Goal: Transaction & Acquisition: Purchase product/service

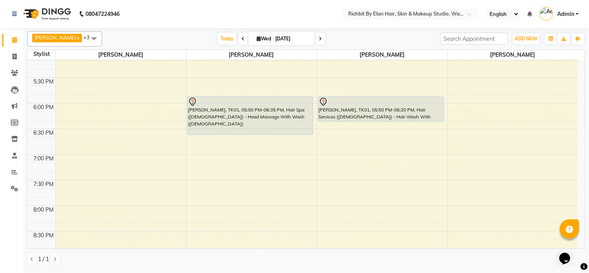
scroll to position [213, 0]
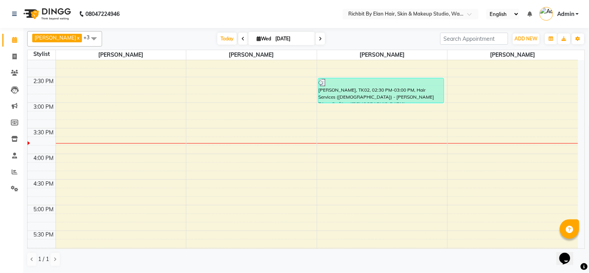
click at [319, 40] on icon at bounding box center [320, 38] width 3 height 5
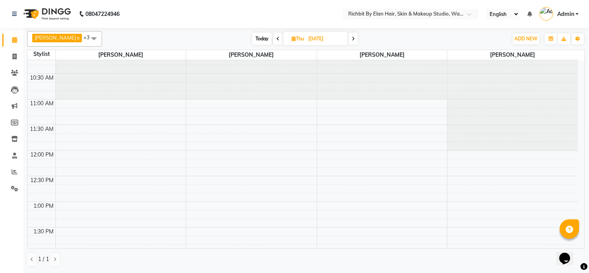
scroll to position [0, 0]
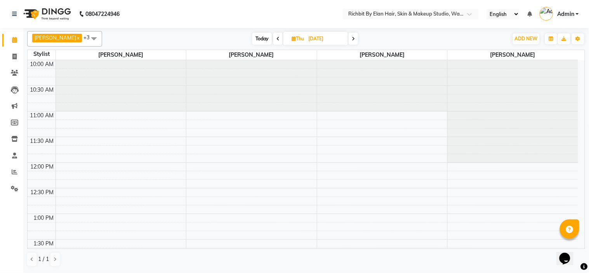
click at [356, 38] on span at bounding box center [352, 39] width 9 height 12
click at [260, 40] on span "Today" at bounding box center [262, 39] width 19 height 12
type input "[DATE]"
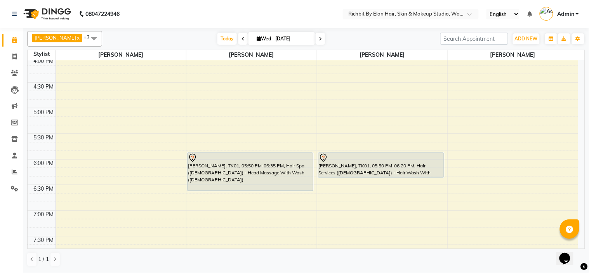
scroll to position [343, 0]
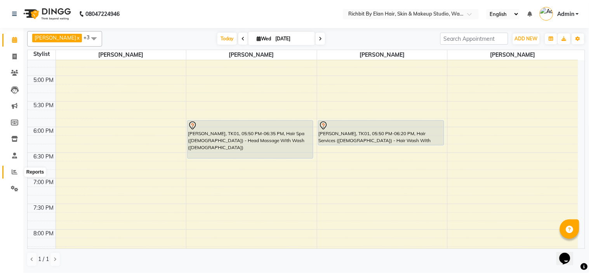
click at [15, 171] on icon at bounding box center [15, 172] width 6 height 6
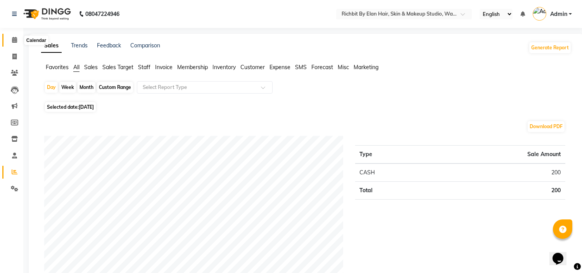
click at [15, 40] on icon at bounding box center [14, 40] width 5 height 6
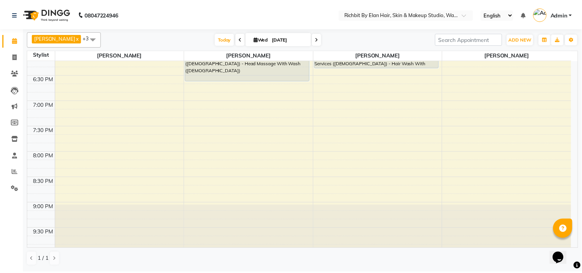
scroll to position [429, 0]
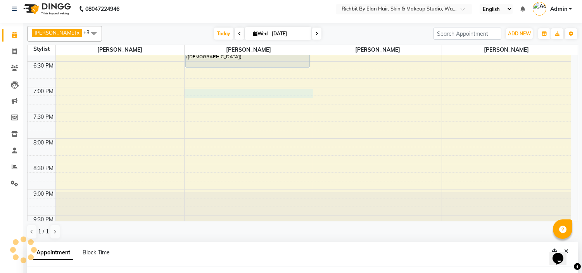
select select "61438"
select select "1140"
select select "tentative"
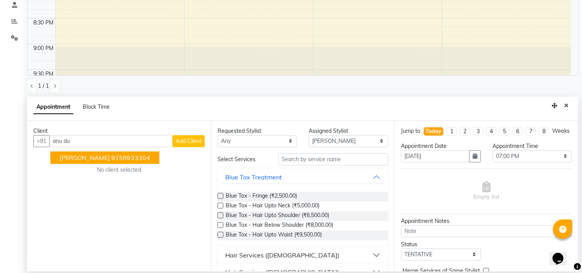
click at [128, 155] on ngb-highlight "9158933304" at bounding box center [130, 158] width 39 height 8
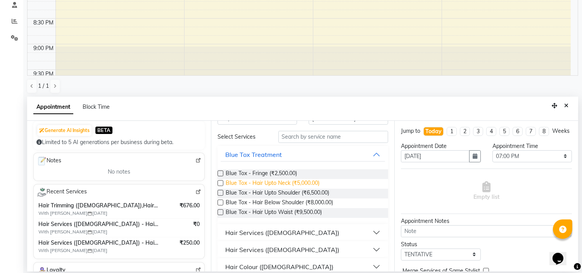
scroll to position [43, 0]
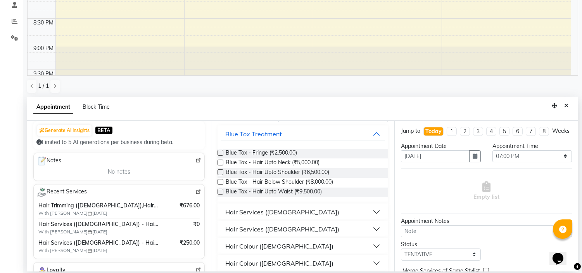
type input "9158933304"
click at [280, 208] on div "Hair Services ([DEMOGRAPHIC_DATA])" at bounding box center [282, 211] width 114 height 9
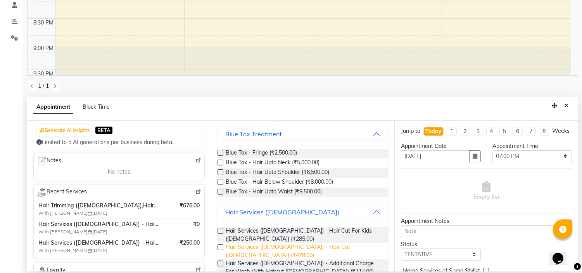
click at [281, 243] on span "Hair Services ([DEMOGRAPHIC_DATA]) - Hair Cut ([DEMOGRAPHIC_DATA]) (₹429.00)" at bounding box center [304, 251] width 157 height 16
checkbox input "false"
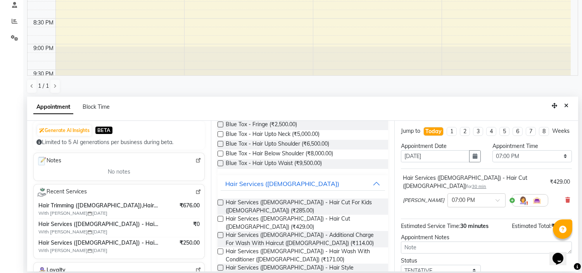
scroll to position [0, 0]
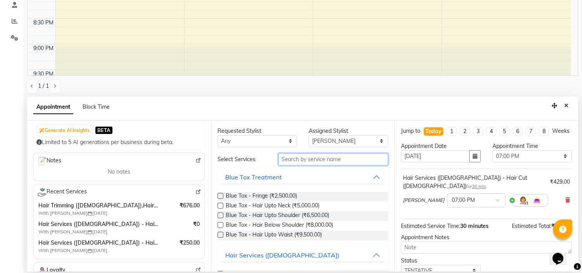
click at [291, 155] on input "text" at bounding box center [334, 159] width 110 height 12
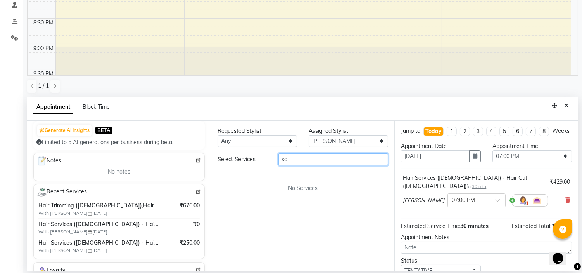
type input "s"
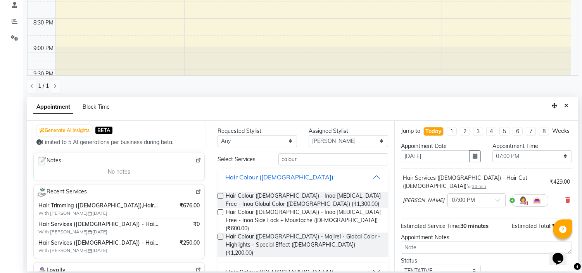
click at [311, 265] on button "Hair Colour ([DEMOGRAPHIC_DATA])" at bounding box center [303, 272] width 165 height 14
click at [314, 161] on input "colour" at bounding box center [334, 159] width 110 height 12
type input "c"
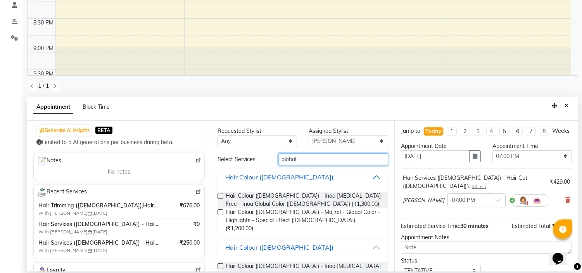
type input "global"
click at [369, 175] on button "Hair Colour ([DEMOGRAPHIC_DATA])" at bounding box center [303, 177] width 165 height 14
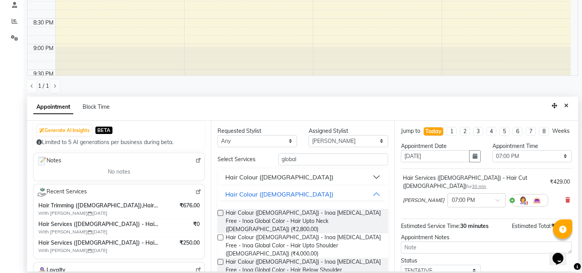
click at [369, 175] on button "Hair Colour ([DEMOGRAPHIC_DATA])" at bounding box center [303, 177] width 165 height 14
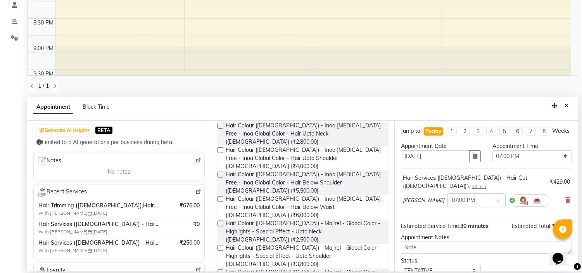
scroll to position [142, 0]
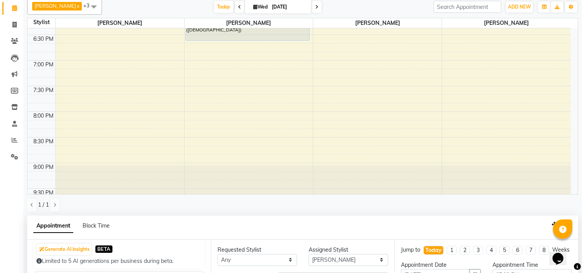
scroll to position [151, 0]
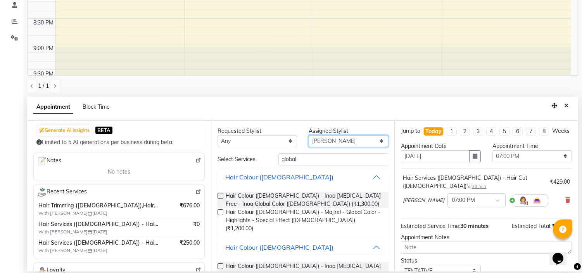
click at [376, 140] on select "Select [PERSON_NAME] [PERSON_NAME] [PERSON_NAME] [PERSON_NAME] [PERSON_NAME]" at bounding box center [349, 141] width 80 height 12
select select "39151"
click at [309, 135] on select "Select [PERSON_NAME] [PERSON_NAME] [PERSON_NAME] [PERSON_NAME] [PERSON_NAME]" at bounding box center [349, 141] width 80 height 12
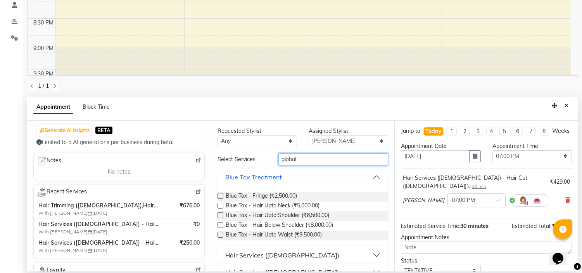
click at [335, 161] on input "global" at bounding box center [334, 159] width 110 height 12
type input "g"
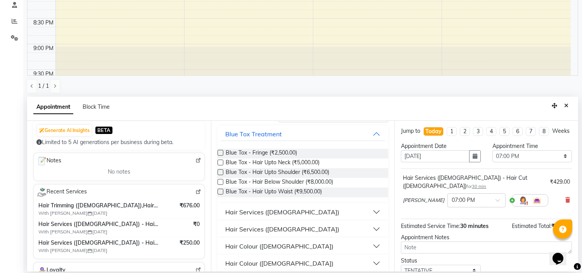
click at [284, 208] on button "Hair Services ([DEMOGRAPHIC_DATA])" at bounding box center [303, 212] width 165 height 14
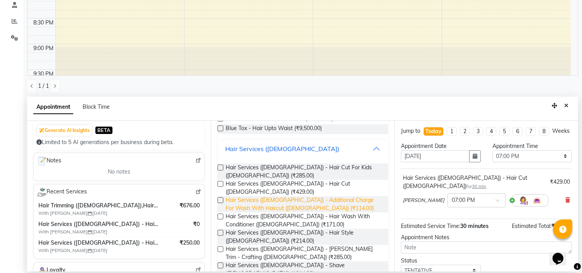
scroll to position [172, 0]
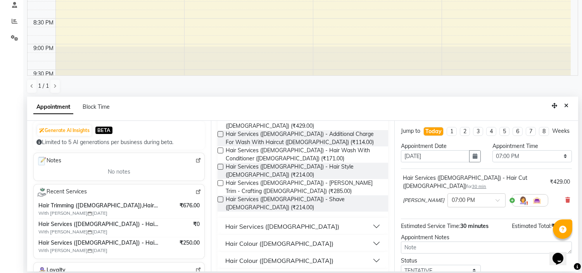
click at [317, 219] on button "Hair Services ([DEMOGRAPHIC_DATA])" at bounding box center [303, 226] width 165 height 14
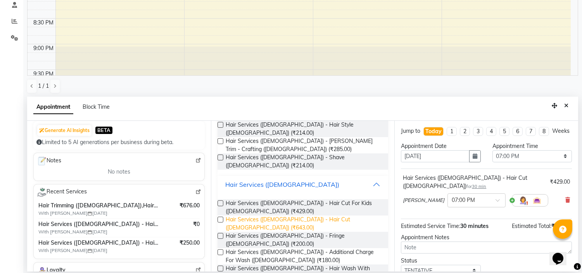
scroll to position [215, 0]
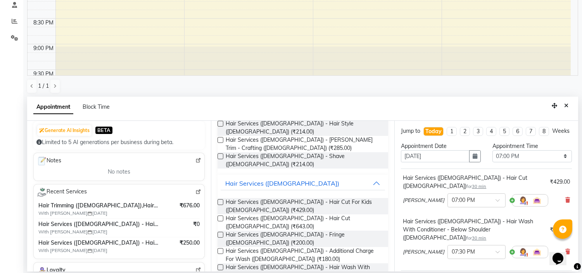
checkbox input "false"
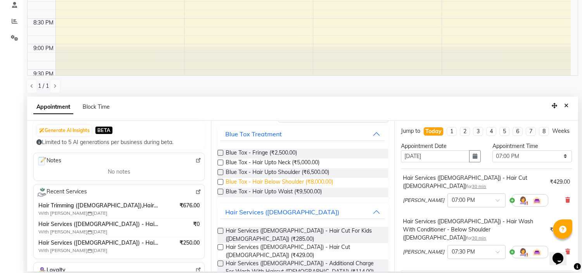
scroll to position [0, 0]
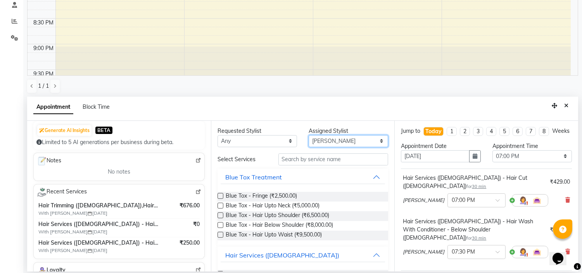
click at [372, 139] on select "Select [PERSON_NAME] [PERSON_NAME] [PERSON_NAME] [PERSON_NAME] [PERSON_NAME]" at bounding box center [349, 141] width 80 height 12
select select "61438"
click at [309, 135] on select "Select [PERSON_NAME] [PERSON_NAME] [PERSON_NAME] [PERSON_NAME] [PERSON_NAME]" at bounding box center [349, 141] width 80 height 12
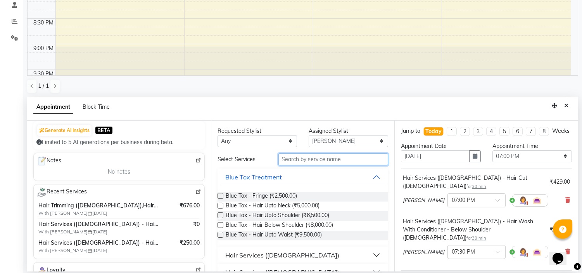
click at [341, 158] on input "text" at bounding box center [334, 159] width 110 height 12
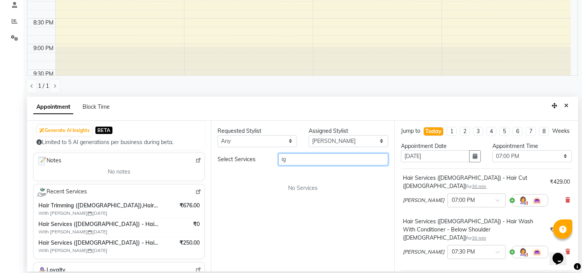
type input "i"
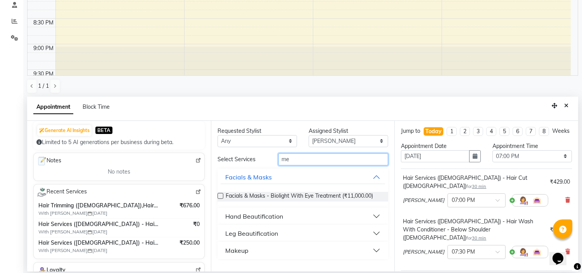
type input "m"
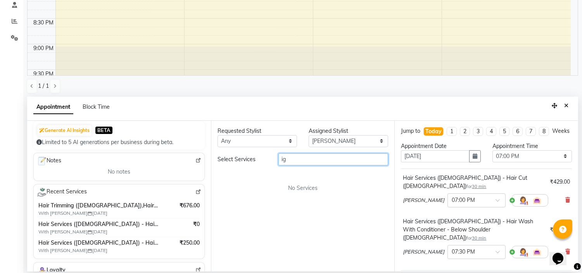
type input "i"
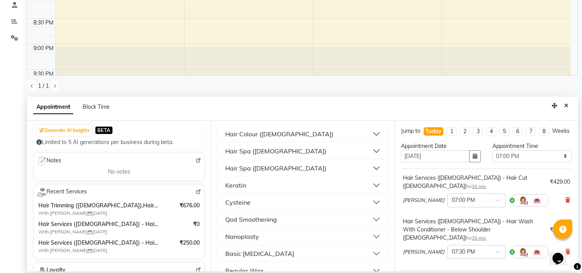
scroll to position [129, 0]
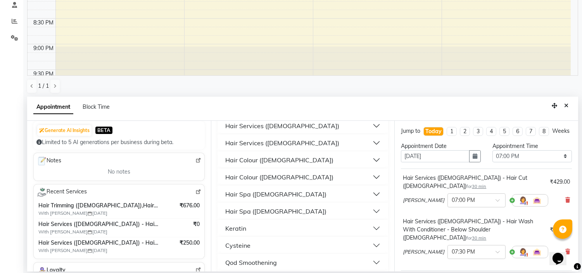
click at [293, 156] on button "Hair Colour ([DEMOGRAPHIC_DATA])" at bounding box center [303, 160] width 165 height 14
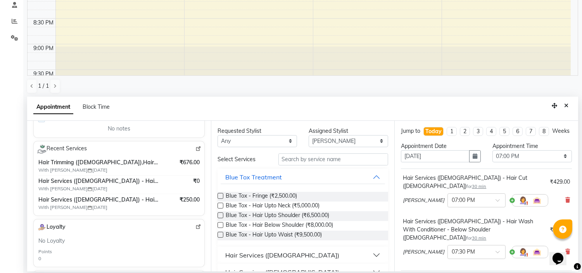
click at [196, 147] on img at bounding box center [199, 149] width 6 height 6
click at [319, 156] on input "text" at bounding box center [334, 159] width 110 height 12
type input "s"
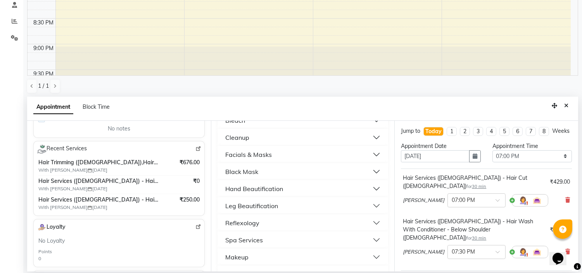
scroll to position [503, 0]
click at [278, 268] on div "Schwarzkopf Color" at bounding box center [252, 272] width 54 height 9
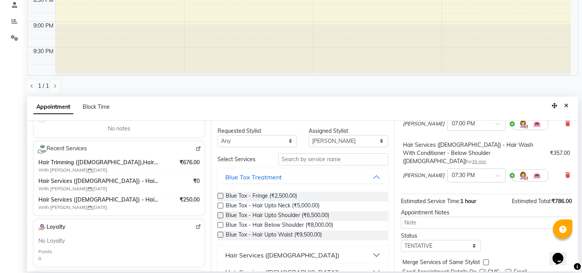
scroll to position [97, 0]
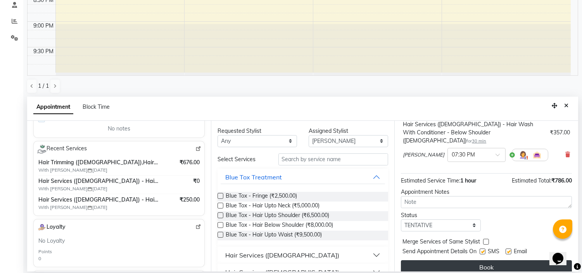
click at [444, 261] on button "Book" at bounding box center [486, 267] width 171 height 14
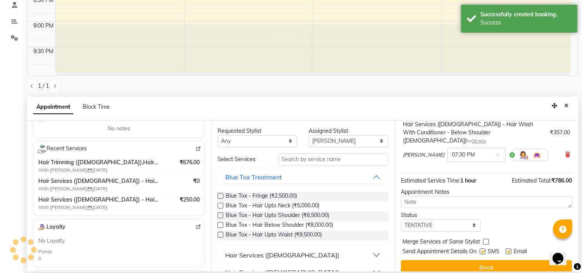
scroll to position [105, 0]
click at [568, 104] on icon "Close" at bounding box center [566, 105] width 4 height 5
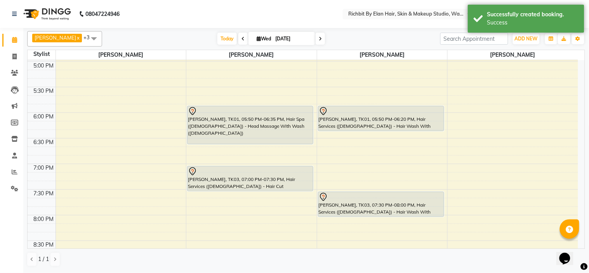
scroll to position [343, 0]
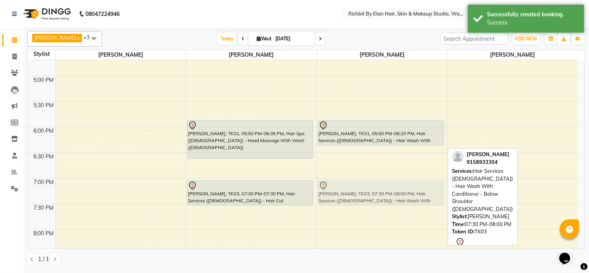
drag, startPoint x: 376, startPoint y: 210, endPoint x: 373, endPoint y: 185, distance: 25.1
click at [373, 185] on div "[PERSON_NAME], TK02, 02:30 PM-03:00 PM, Hair Services ([DEMOGRAPHIC_DATA]) - [P…" at bounding box center [382, 25] width 130 height 614
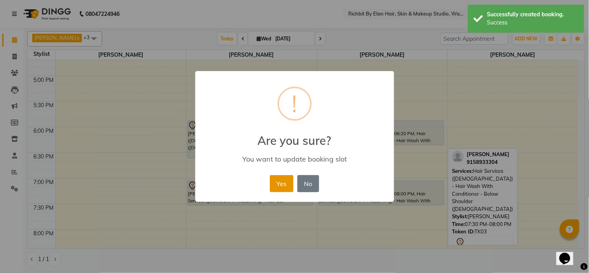
click at [282, 181] on button "Yes" at bounding box center [282, 183] width 24 height 17
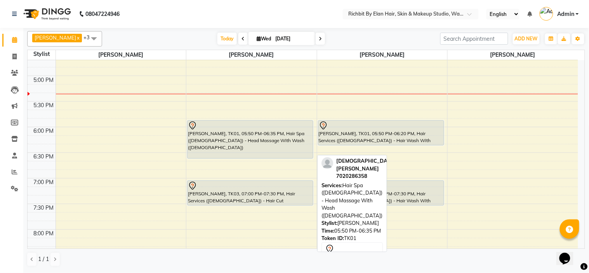
click at [208, 137] on div "[PERSON_NAME], TK01, 05:50 PM-06:35 PM, Hair Spa ([DEMOGRAPHIC_DATA]) - Head Ma…" at bounding box center [249, 140] width 125 height 38
click at [203, 130] on div "[PERSON_NAME], TK01, 05:50 PM-06:35 PM, Hair Spa ([DEMOGRAPHIC_DATA]) - Head Ma…" at bounding box center [249, 140] width 125 height 38
select select "7"
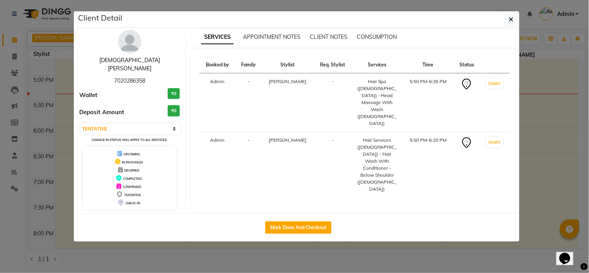
click at [145, 59] on link "[DEMOGRAPHIC_DATA][PERSON_NAME]" at bounding box center [129, 64] width 61 height 15
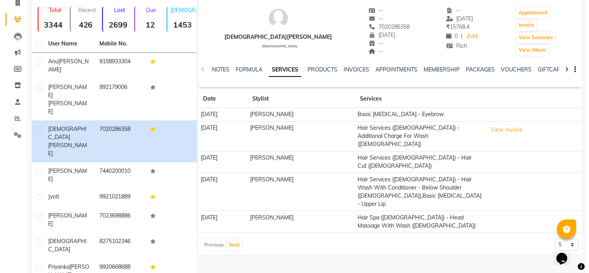
scroll to position [63, 0]
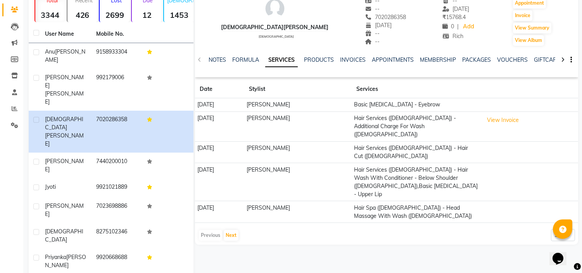
click at [320, 201] on td "[PERSON_NAME]" at bounding box center [297, 212] width 107 height 22
click at [507, 121] on button "View Invoice" at bounding box center [503, 120] width 39 height 12
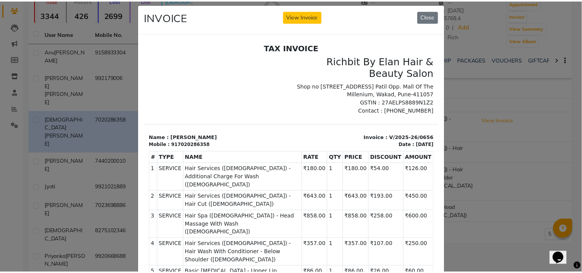
scroll to position [0, 0]
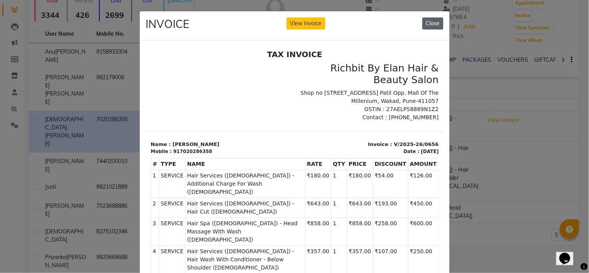
click at [422, 22] on button "Close" at bounding box center [432, 23] width 21 height 12
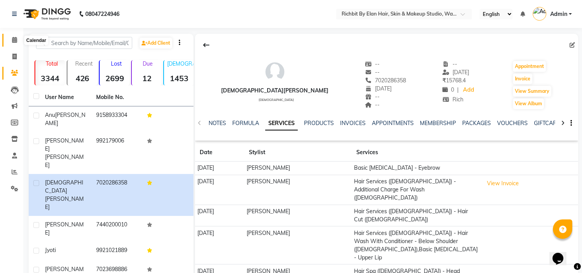
click at [16, 43] on span at bounding box center [15, 40] width 14 height 9
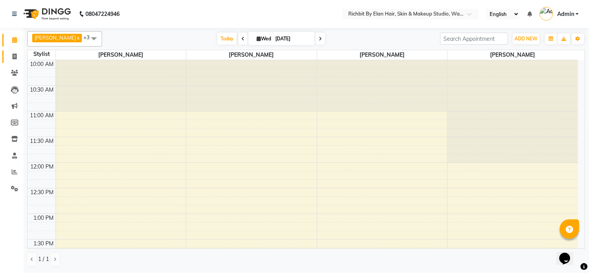
click at [14, 56] on icon at bounding box center [14, 57] width 4 height 6
select select "4114"
select select "service"
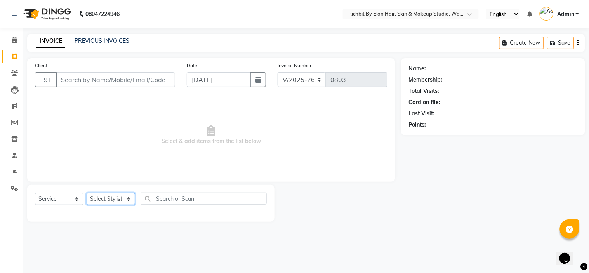
click at [116, 198] on select "Select Stylist [PERSON_NAME] [PERSON_NAME] [PERSON_NAME] [PERSON_NAME] [PERSON_…" at bounding box center [111, 199] width 48 height 12
select select "21217"
click at [87, 193] on select "Select Stylist [PERSON_NAME] [PERSON_NAME] [PERSON_NAME] [PERSON_NAME] [PERSON_…" at bounding box center [111, 199] width 48 height 12
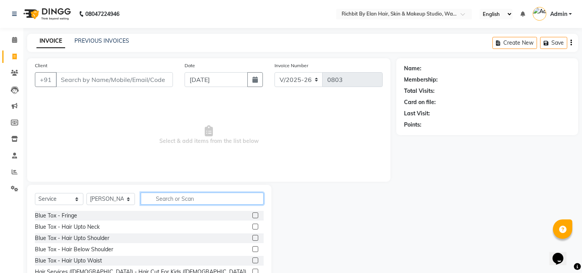
click at [195, 198] on input "text" at bounding box center [202, 198] width 123 height 12
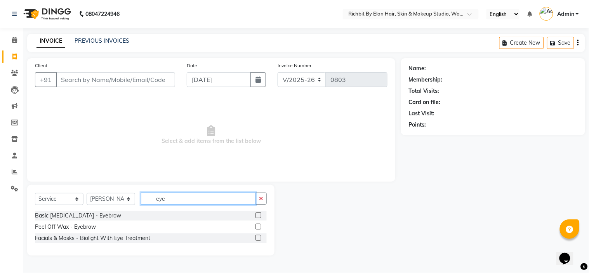
type input "eye"
click at [258, 216] on label at bounding box center [258, 215] width 6 height 6
click at [258, 216] on input "checkbox" at bounding box center [257, 215] width 5 height 5
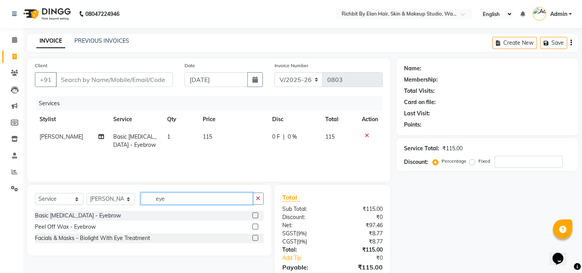
checkbox input "false"
click at [218, 195] on input "eye" at bounding box center [197, 198] width 112 height 12
type input "e"
type input "fore"
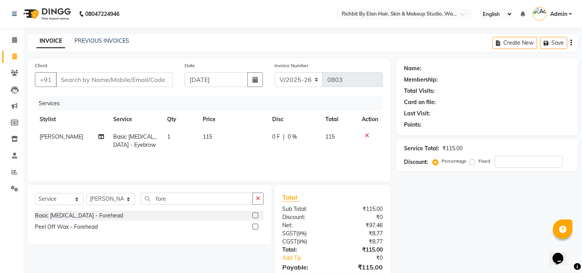
click at [254, 216] on label at bounding box center [256, 215] width 6 height 6
click at [254, 216] on input "checkbox" at bounding box center [255, 215] width 5 height 5
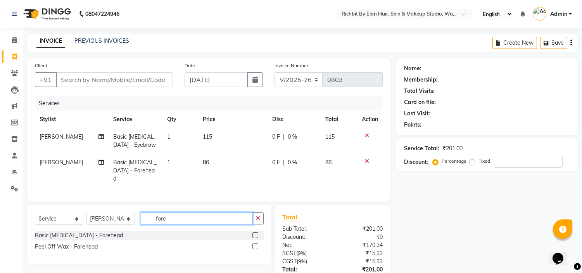
checkbox input "false"
click at [207, 216] on input "fore" at bounding box center [197, 218] width 112 height 12
type input "f"
type input "upp"
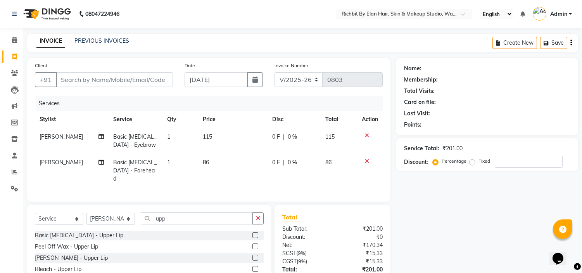
click at [256, 244] on label at bounding box center [256, 246] width 6 height 6
click at [256, 244] on input "checkbox" at bounding box center [255, 246] width 5 height 5
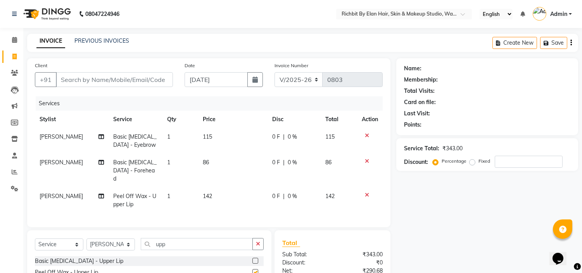
checkbox input "false"
drag, startPoint x: 29, startPoint y: 4, endPoint x: 475, endPoint y: 224, distance: 496.9
click at [475, 224] on div "Name: Membership: Total Visits: Card on file: Last Visit: Points: Service Total…" at bounding box center [490, 201] width 188 height 286
drag, startPoint x: 512, startPoint y: 159, endPoint x: 524, endPoint y: 156, distance: 12.3
click at [518, 159] on input "number" at bounding box center [529, 162] width 68 height 12
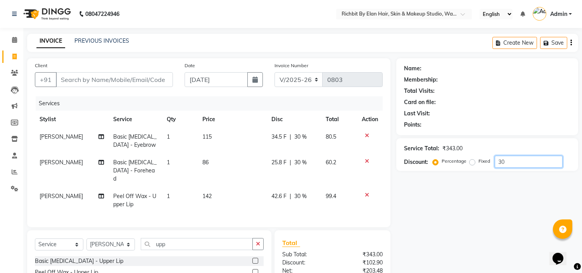
type input "30"
click at [140, 76] on input "Client" at bounding box center [114, 79] width 117 height 15
type input "9"
type input "0"
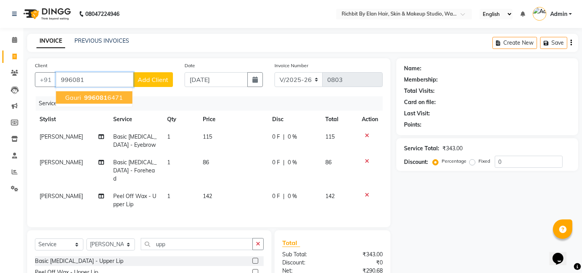
click at [98, 96] on span "996081" at bounding box center [95, 97] width 23 height 8
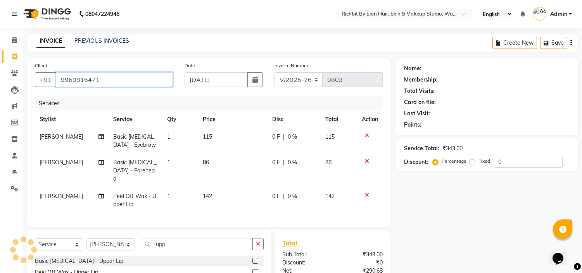
type input "9960816471"
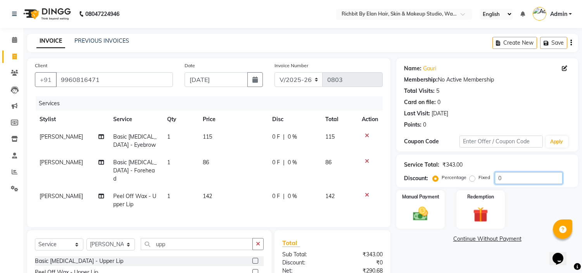
drag, startPoint x: 504, startPoint y: 177, endPoint x: 514, endPoint y: 173, distance: 10.7
click at [509, 177] on input "0" at bounding box center [529, 178] width 68 height 12
type input "030"
click at [410, 205] on img at bounding box center [421, 214] width 26 height 18
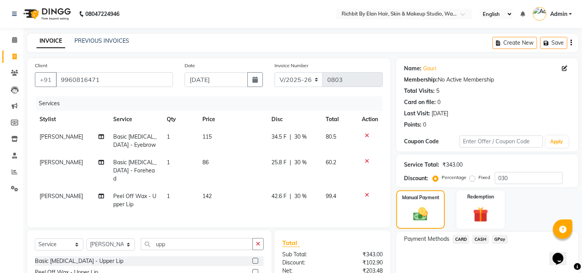
click at [497, 239] on span "GPay" at bounding box center [500, 239] width 16 height 9
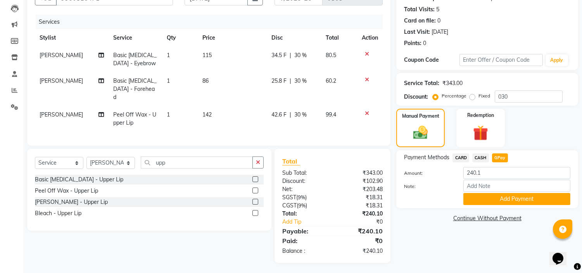
click at [281, 82] on span "25.8 F" at bounding box center [279, 81] width 15 height 8
select select "21217"
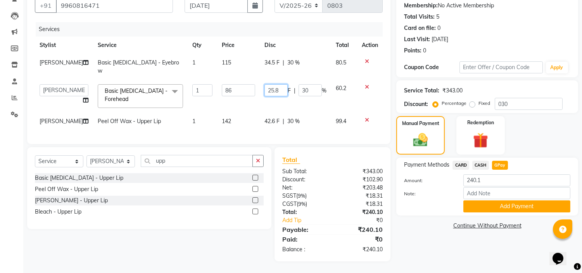
click at [281, 84] on input "25.8" at bounding box center [276, 90] width 23 height 12
type input "26"
click at [428, 242] on div "Name: [PERSON_NAME] Membership: No Active Membership Total Visits: 5 Card on fi…" at bounding box center [490, 122] width 188 height 277
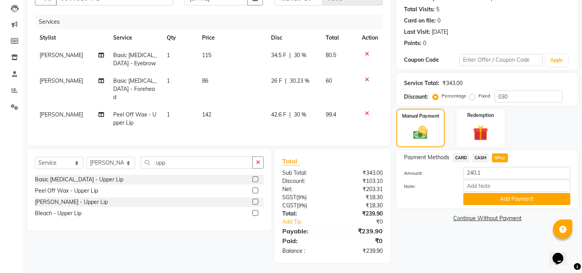
click at [284, 54] on span "34.5 F" at bounding box center [278, 55] width 15 height 8
select select "21217"
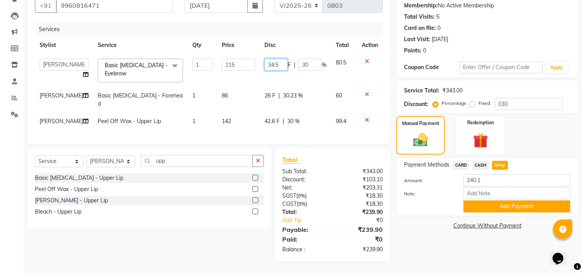
click at [281, 59] on input "34.5" at bounding box center [276, 65] width 23 height 12
type input "35"
click at [464, 258] on div "Name: [PERSON_NAME] Membership: No Active Membership Total Visits: 5 Card on fi…" at bounding box center [490, 122] width 188 height 277
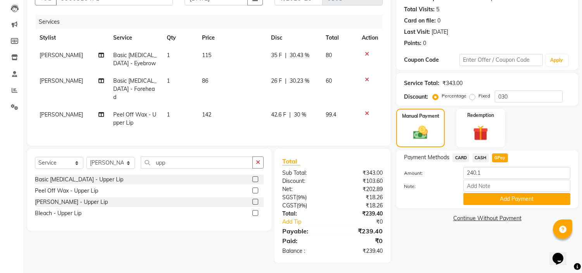
click at [279, 111] on span "42.6 F" at bounding box center [278, 115] width 15 height 8
select select "21217"
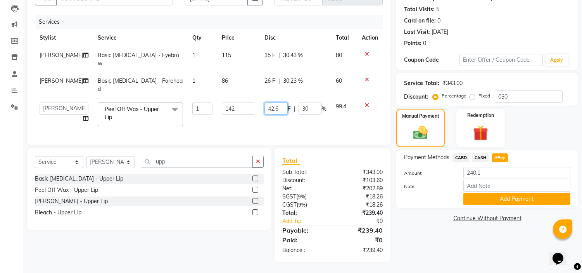
click at [279, 108] on input "42.6" at bounding box center [276, 108] width 23 height 12
type input "42"
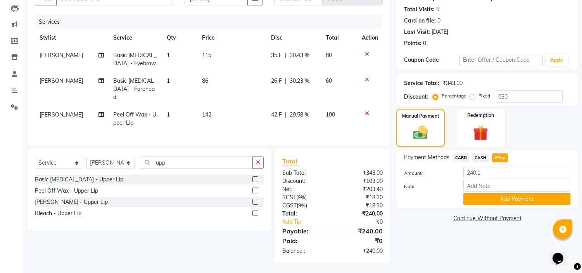
click at [452, 239] on div "Name: [PERSON_NAME] Membership: No Active Membership Total Visits: 5 Card on fi…" at bounding box center [490, 120] width 188 height 286
click at [479, 200] on button "Add Payment" at bounding box center [517, 199] width 107 height 12
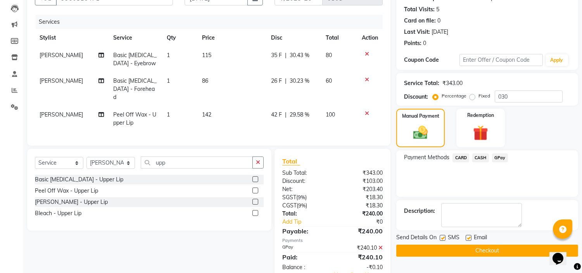
click at [494, 246] on button "Checkout" at bounding box center [487, 250] width 182 height 12
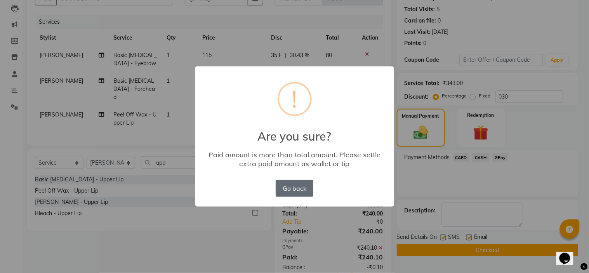
click at [300, 187] on button "Go back" at bounding box center [293, 188] width 37 height 17
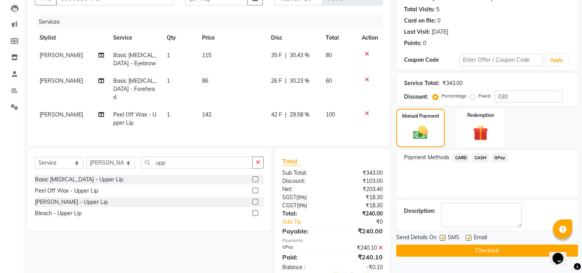
scroll to position [104, 0]
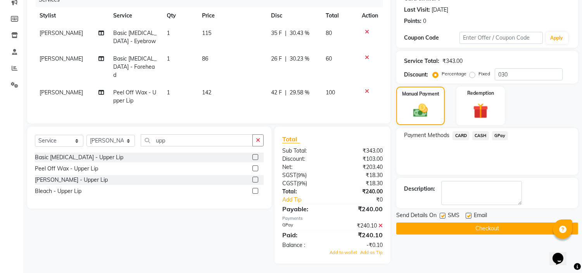
click at [383, 223] on div "₹240.10" at bounding box center [361, 226] width 56 height 8
click at [382, 223] on icon at bounding box center [381, 225] width 4 height 5
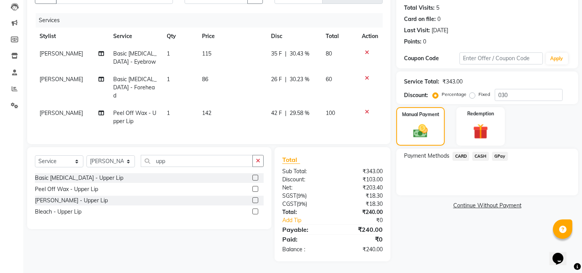
scroll to position [81, 0]
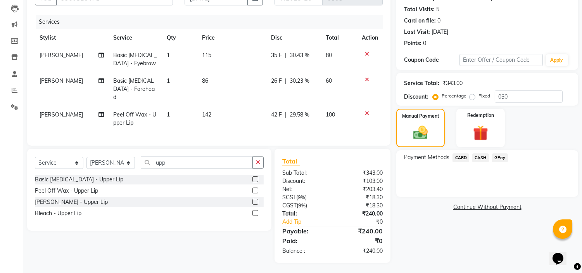
click at [499, 156] on span "GPay" at bounding box center [500, 157] width 16 height 9
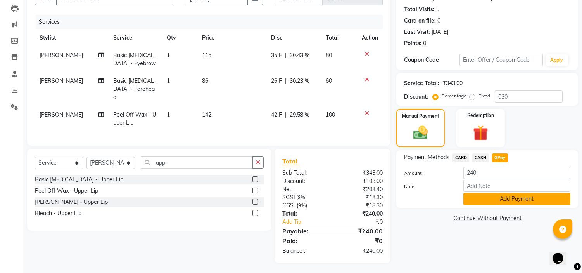
click at [492, 198] on button "Add Payment" at bounding box center [517, 199] width 107 height 12
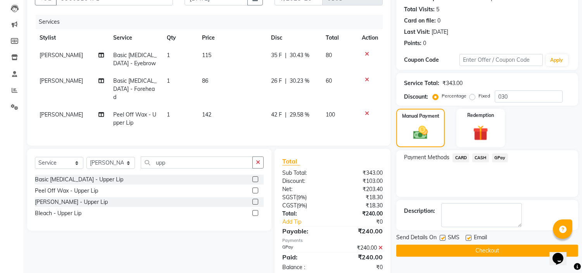
drag, startPoint x: 485, startPoint y: 250, endPoint x: 488, endPoint y: 246, distance: 5.0
click at [487, 248] on button "Checkout" at bounding box center [487, 250] width 182 height 12
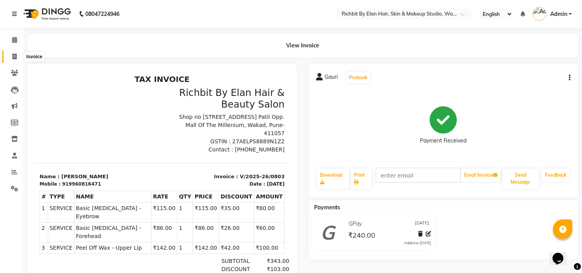
drag, startPoint x: 15, startPoint y: 55, endPoint x: 20, endPoint y: 61, distance: 8.2
click at [15, 55] on icon at bounding box center [14, 57] width 4 height 6
select select "service"
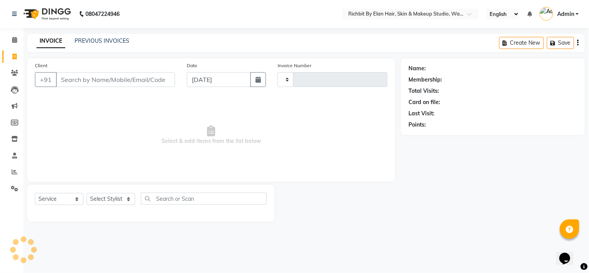
type input "0804"
select select "4114"
click at [102, 196] on select "Select Stylist" at bounding box center [111, 199] width 48 height 12
click at [109, 200] on select "Select Stylist [PERSON_NAME] [PERSON_NAME] [PERSON_NAME] [PERSON_NAME] [PERSON_…" at bounding box center [111, 199] width 48 height 12
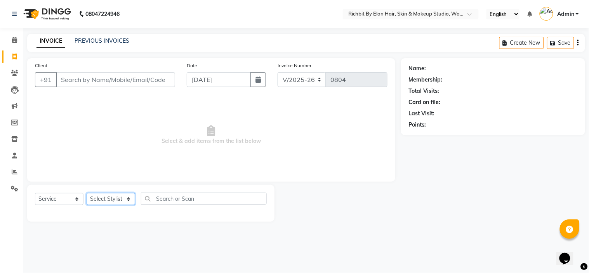
select select "21217"
click at [87, 193] on select "Select Stylist [PERSON_NAME] [PERSON_NAME] [PERSON_NAME] [PERSON_NAME] [PERSON_…" at bounding box center [111, 199] width 48 height 12
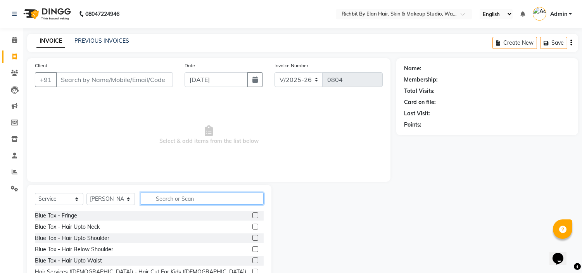
click at [179, 198] on input "text" at bounding box center [202, 198] width 123 height 12
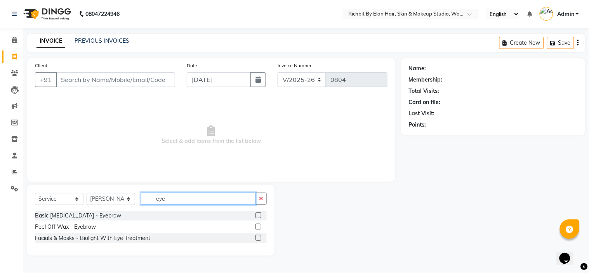
type input "eye"
click at [257, 215] on label at bounding box center [258, 215] width 6 height 6
click at [257, 215] on input "checkbox" at bounding box center [257, 215] width 5 height 5
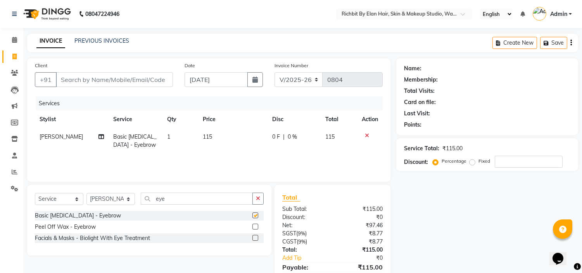
checkbox input "false"
click at [204, 201] on input "eye" at bounding box center [197, 198] width 112 height 12
type input "e"
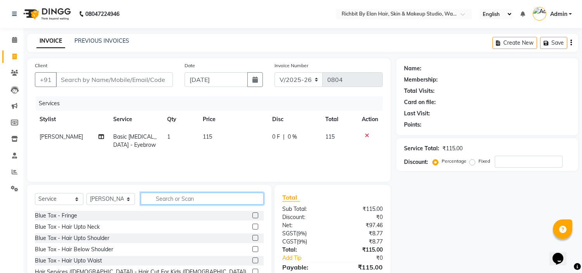
type input "p"
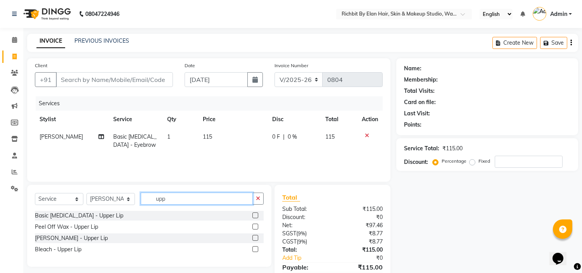
type input "upp"
click at [255, 228] on label at bounding box center [256, 226] width 6 height 6
click at [255, 228] on input "checkbox" at bounding box center [255, 226] width 5 height 5
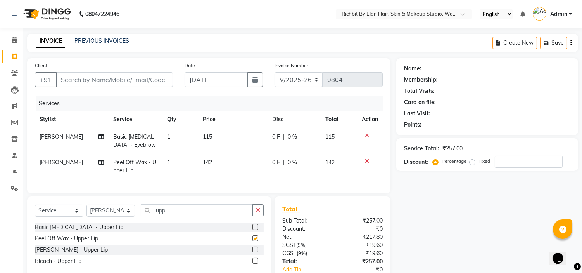
checkbox input "false"
click at [519, 161] on input "number" at bounding box center [529, 162] width 68 height 12
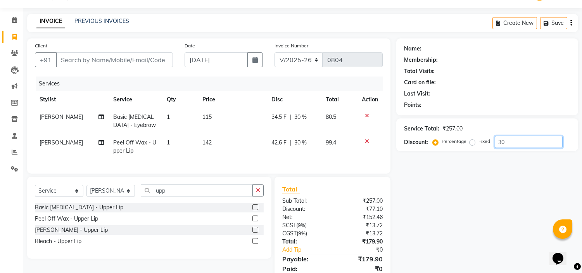
scroll to position [55, 0]
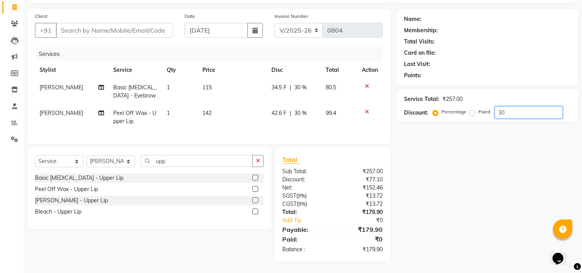
type input "30"
click at [280, 109] on span "42.6 F" at bounding box center [279, 113] width 15 height 8
select select "21217"
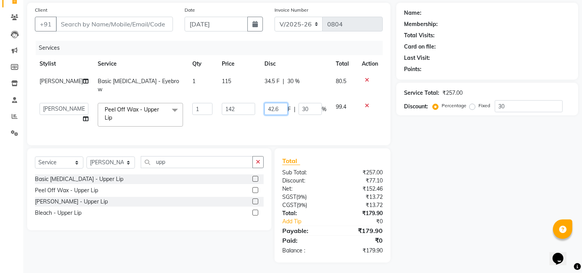
click at [281, 111] on input "42.6" at bounding box center [276, 109] width 23 height 12
type input "42"
click at [429, 182] on div "Name: Membership: Total Visits: Card on file: Last Visit: Points: Service Total…" at bounding box center [490, 133] width 188 height 260
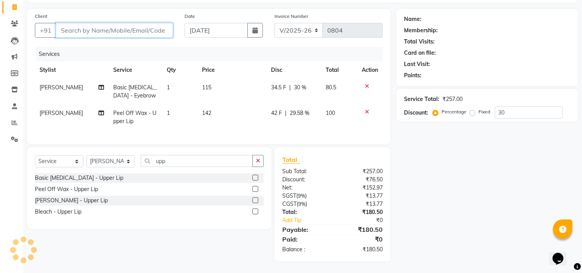
click at [131, 23] on input "Client" at bounding box center [114, 30] width 117 height 15
type input "9"
type input "0"
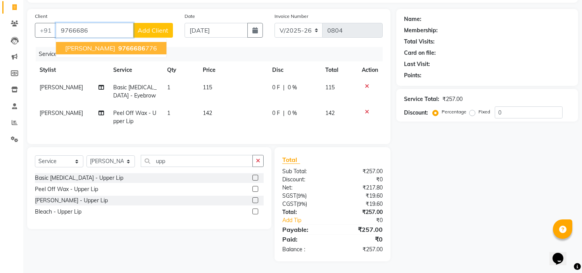
click at [117, 44] on ngb-highlight "9766686 776" at bounding box center [137, 48] width 40 height 8
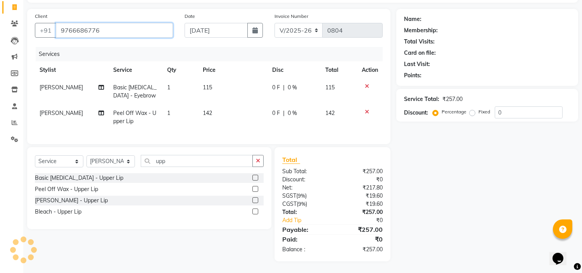
type input "9766686776"
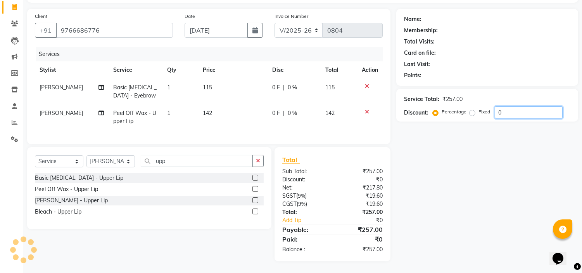
click at [514, 102] on div "Service Total: ₹257.00 Discount: Percentage Fixed 0" at bounding box center [487, 105] width 166 height 26
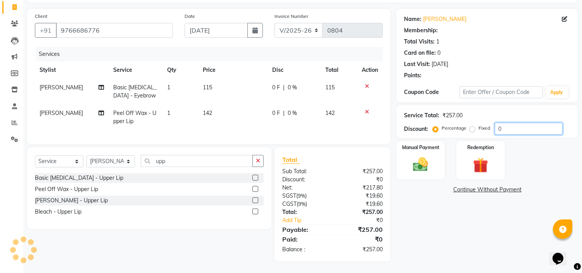
type input "03"
select select "1: Object"
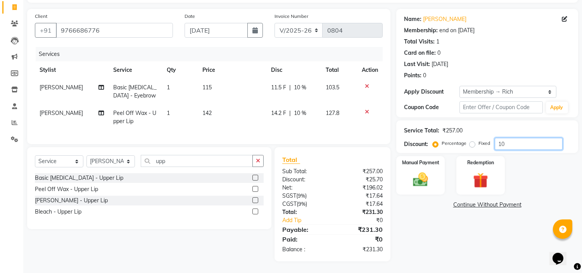
type input "1"
click at [522, 138] on input "number" at bounding box center [529, 144] width 68 height 12
type input "30"
click at [283, 109] on span "42.6 F" at bounding box center [279, 113] width 15 height 8
select select "21217"
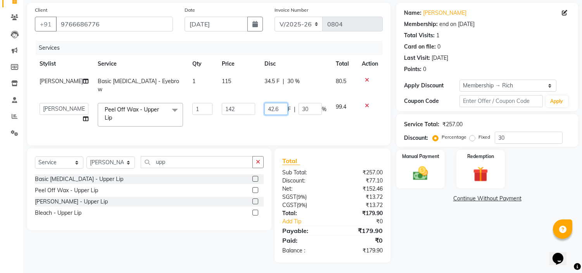
click at [282, 109] on input "42.6" at bounding box center [276, 109] width 23 height 12
type input "42"
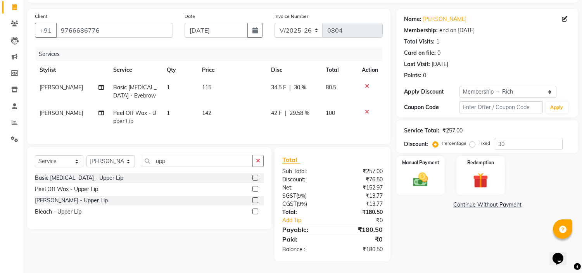
click at [456, 218] on div "Name: [PERSON_NAME] Membership: end on [DATE] Total Visits: 1 Card on file: 0 L…" at bounding box center [490, 135] width 188 height 252
click at [282, 83] on span "34.5 F" at bounding box center [278, 87] width 15 height 8
select select "21217"
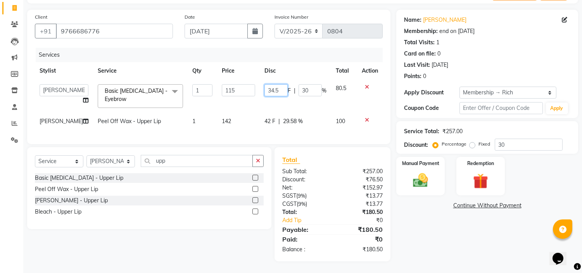
click at [282, 84] on input "34.5" at bounding box center [276, 90] width 23 height 12
type input "34"
click at [426, 218] on div "Name: [PERSON_NAME] Membership: end on [DATE] Total Visits: 1 Card on file: 0 L…" at bounding box center [490, 135] width 188 height 251
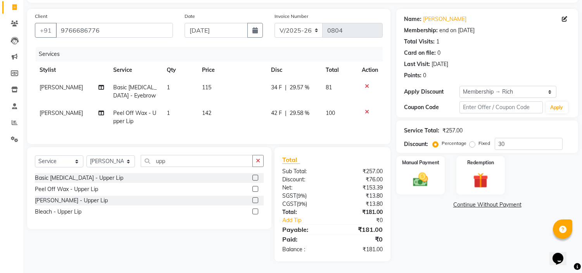
click at [277, 83] on span "34 F" at bounding box center [276, 87] width 11 height 8
select select "21217"
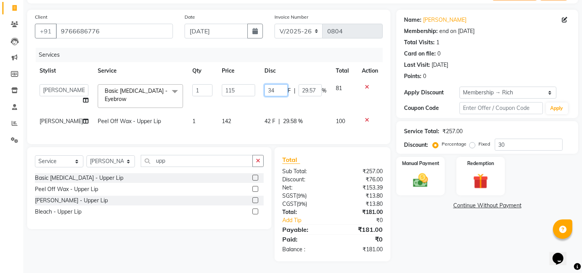
click at [277, 84] on input "34" at bounding box center [276, 90] width 23 height 12
type input "35"
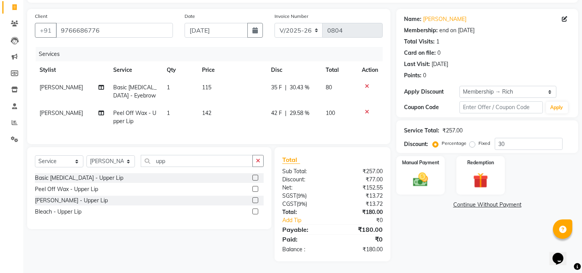
click at [429, 227] on div "Name: [PERSON_NAME] Membership: end on [DATE] Total Visits: 1 Card on file: 0 L…" at bounding box center [490, 135] width 188 height 252
click at [413, 175] on img at bounding box center [421, 180] width 26 height 18
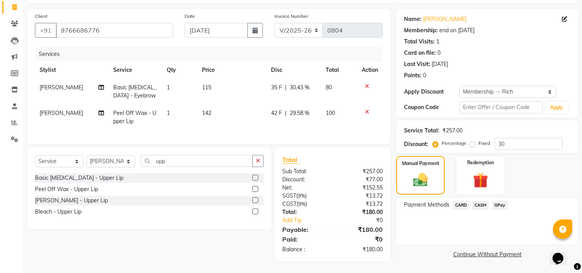
click at [499, 201] on span "GPay" at bounding box center [500, 205] width 16 height 9
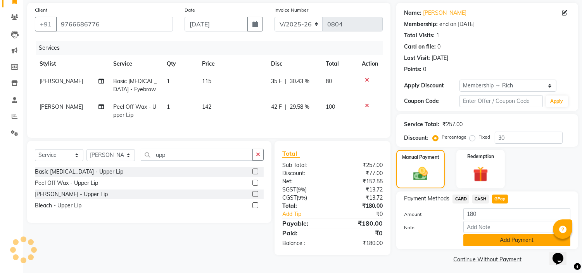
click at [507, 241] on button "Add Payment" at bounding box center [517, 240] width 107 height 12
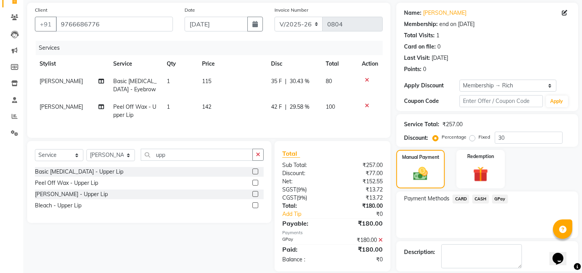
scroll to position [92, 0]
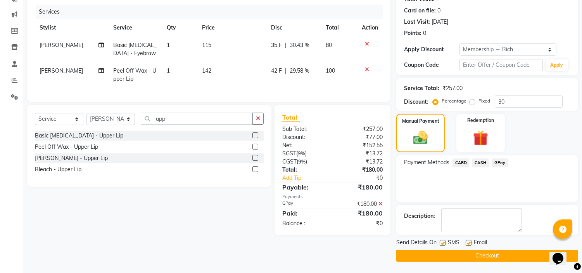
click at [501, 253] on button "Checkout" at bounding box center [487, 255] width 182 height 12
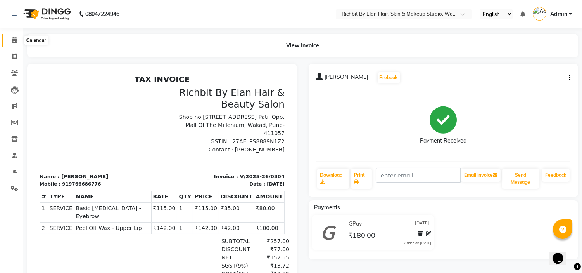
click at [14, 40] on icon at bounding box center [14, 40] width 5 height 6
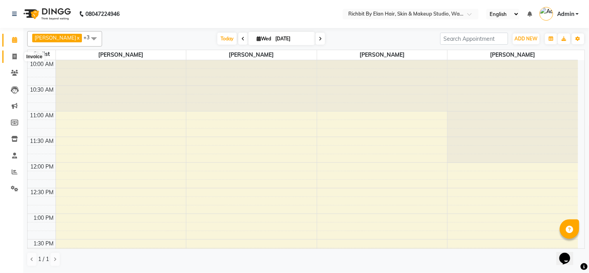
click at [13, 57] on icon at bounding box center [14, 57] width 4 height 6
select select "service"
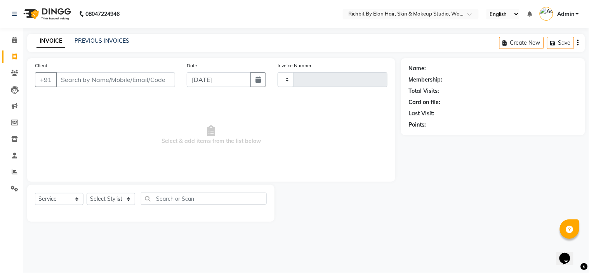
type input "0805"
select select "4114"
click at [109, 195] on select "Select Stylist" at bounding box center [111, 199] width 48 height 12
select select "21217"
click at [87, 193] on select "Select Stylist [PERSON_NAME] [PERSON_NAME] [PERSON_NAME] [PERSON_NAME] [PERSON_…" at bounding box center [111, 199] width 48 height 12
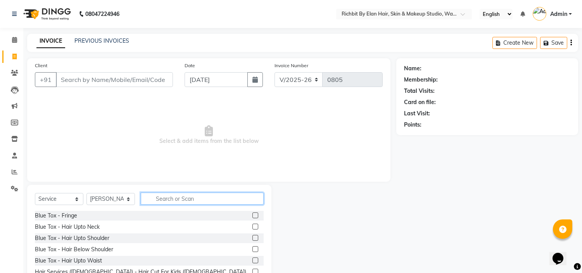
click at [184, 195] on input "text" at bounding box center [202, 198] width 123 height 12
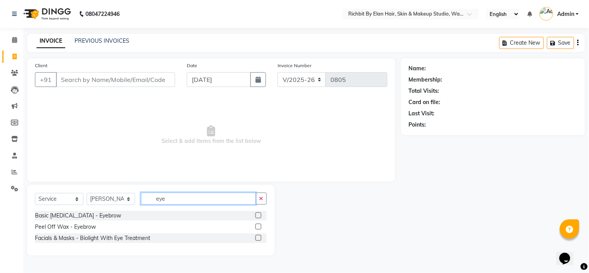
type input "eye"
click at [259, 216] on label at bounding box center [258, 215] width 6 height 6
click at [259, 216] on input "checkbox" at bounding box center [257, 215] width 5 height 5
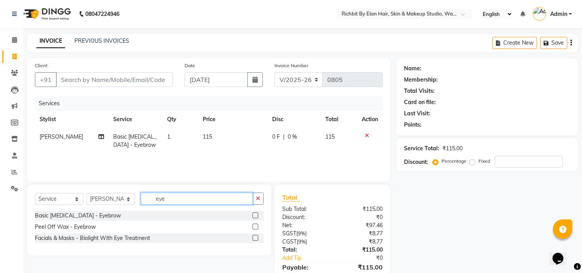
checkbox input "false"
click at [221, 204] on input "eye" at bounding box center [197, 198] width 112 height 12
type input "e"
type input "upp"
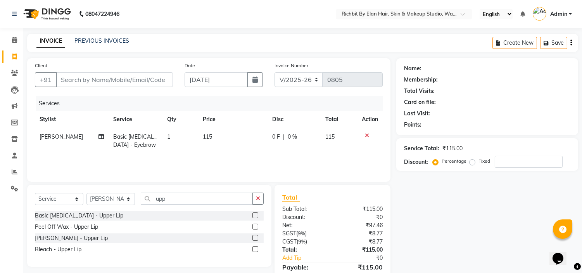
click at [365, 137] on icon at bounding box center [367, 135] width 4 height 5
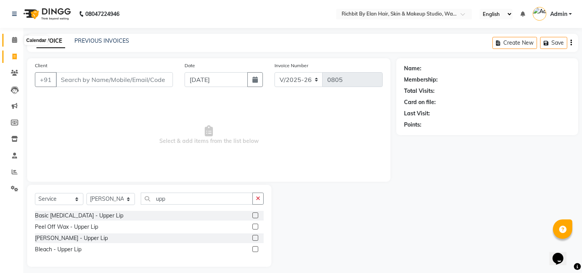
click at [13, 39] on icon at bounding box center [14, 40] width 5 height 6
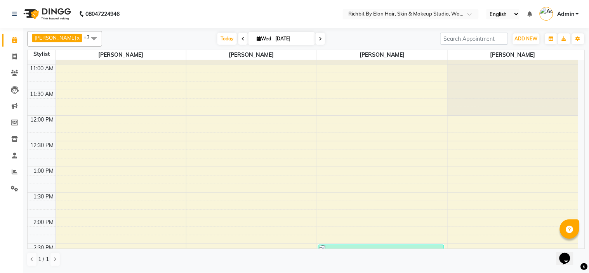
scroll to position [172, 0]
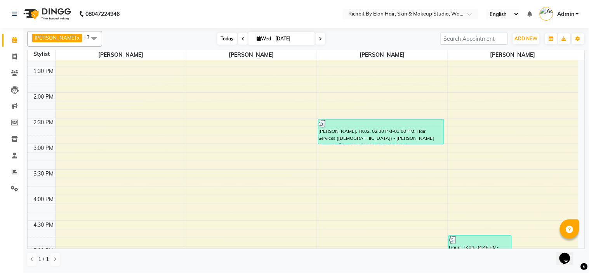
click at [222, 39] on span "Today" at bounding box center [226, 39] width 19 height 12
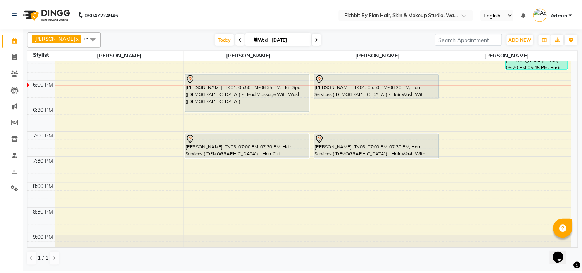
scroll to position [369, 0]
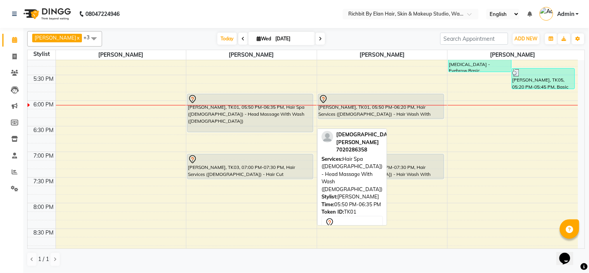
click at [246, 118] on div "[PERSON_NAME], TK01, 05:50 PM-06:35 PM, Hair Spa ([DEMOGRAPHIC_DATA]) - Head Ma…" at bounding box center [249, 113] width 125 height 38
select select "7"
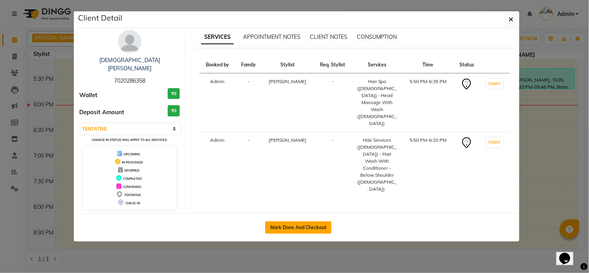
click at [286, 221] on button "Mark Done And Checkout" at bounding box center [298, 227] width 66 height 12
select select "service"
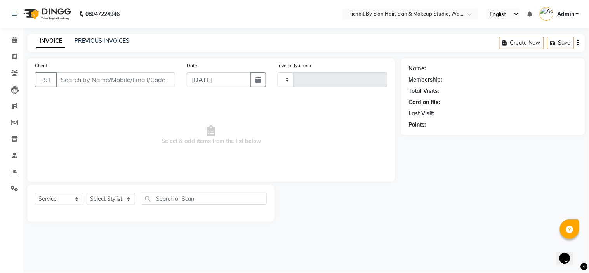
type input "0805"
select select "4114"
type input "7020286358"
select select "61438"
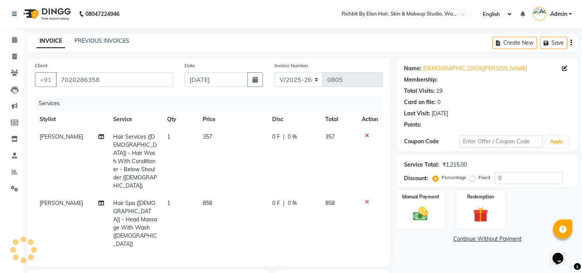
select select "1: Object"
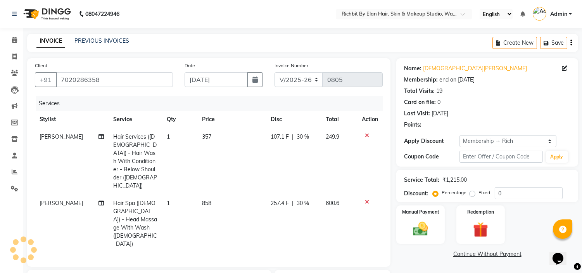
type input "30"
click at [367, 133] on icon at bounding box center [367, 135] width 4 height 5
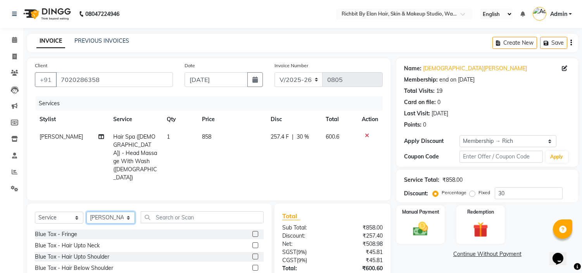
click at [113, 211] on select "Select Stylist [PERSON_NAME] [PERSON_NAME] [PERSON_NAME] [PERSON_NAME] [PERSON_…" at bounding box center [111, 217] width 48 height 12
select select "39151"
click at [87, 211] on select "Select Stylist [PERSON_NAME] [PERSON_NAME] [PERSON_NAME] [PERSON_NAME] [PERSON_…" at bounding box center [111, 217] width 48 height 12
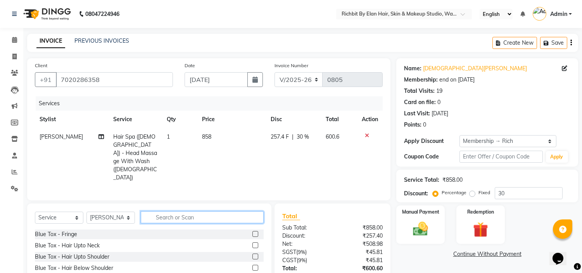
click at [181, 211] on input "text" at bounding box center [202, 217] width 123 height 12
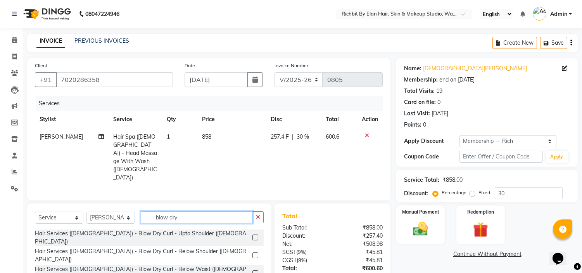
scroll to position [9, 0]
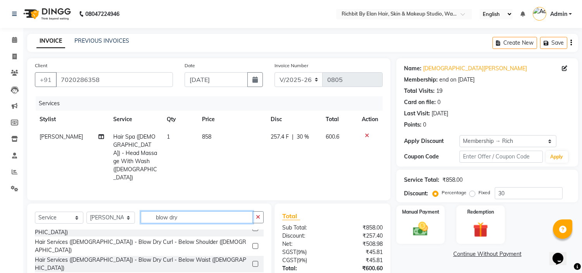
type input "blow dry"
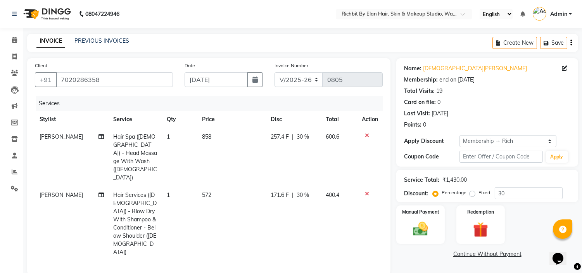
checkbox input "false"
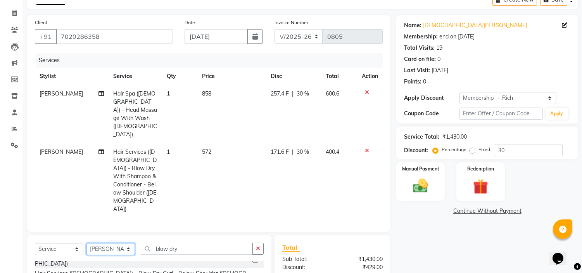
click at [106, 243] on select "Select Stylist [PERSON_NAME] [PERSON_NAME] [PERSON_NAME] [PERSON_NAME] [PERSON_…" at bounding box center [111, 249] width 48 height 12
select select "61438"
click at [87, 243] on select "Select Stylist [PERSON_NAME] [PERSON_NAME] [PERSON_NAME] [PERSON_NAME] [PERSON_…" at bounding box center [111, 249] width 48 height 12
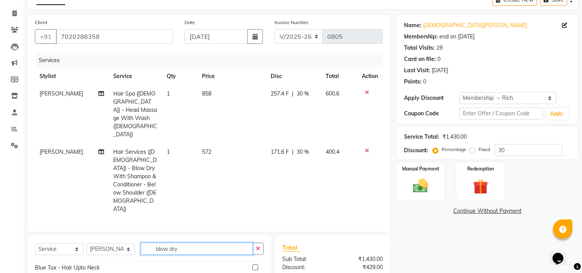
click at [190, 242] on input "blow dry" at bounding box center [197, 248] width 112 height 12
type input "b"
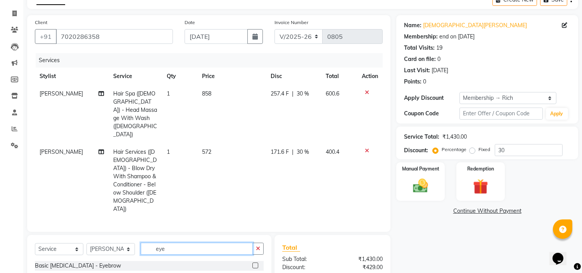
type input "eye"
click at [255, 262] on label at bounding box center [256, 265] width 6 height 6
click at [255, 263] on input "checkbox" at bounding box center [255, 265] width 5 height 5
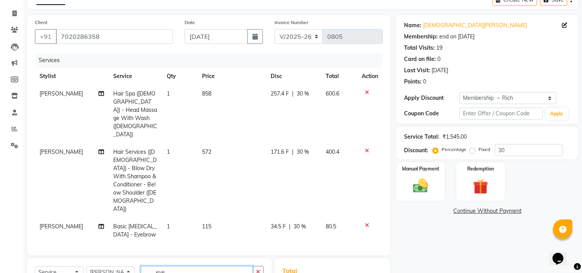
checkbox input "false"
click at [220, 266] on input "eye" at bounding box center [197, 272] width 112 height 12
type input "e"
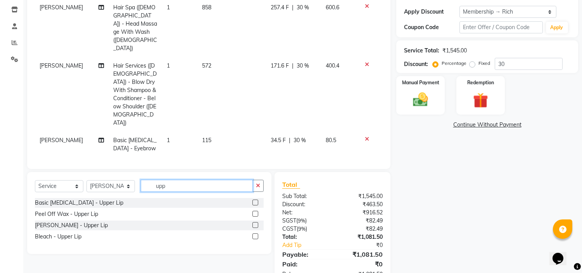
type input "upp"
click at [256, 199] on label at bounding box center [256, 202] width 6 height 6
click at [256, 200] on input "checkbox" at bounding box center [255, 202] width 5 height 5
checkbox input "false"
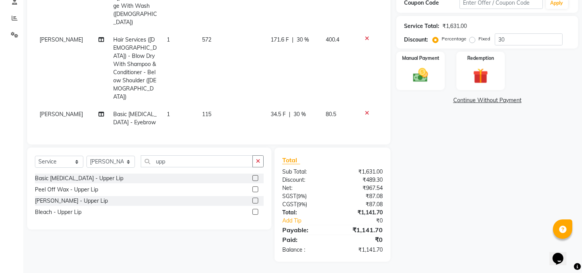
scroll to position [0, 0]
click at [276, 137] on span "25.8 F" at bounding box center [278, 141] width 15 height 8
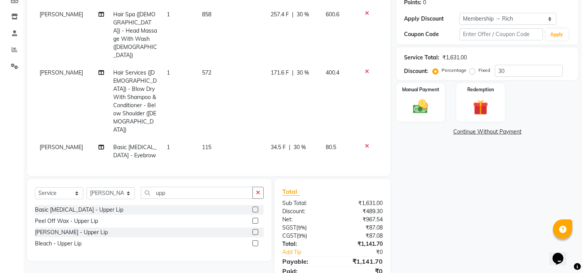
select select "61438"
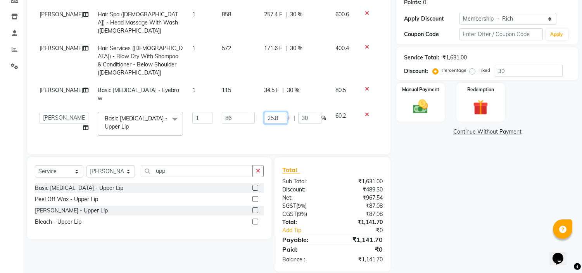
click at [277, 112] on input "25.8" at bounding box center [275, 118] width 23 height 12
type input "25"
click at [475, 175] on div "Name: [PERSON_NAME] Membership: end on [DATE] Total Visits: 19 Card on file: 0 …" at bounding box center [490, 103] width 188 height 335
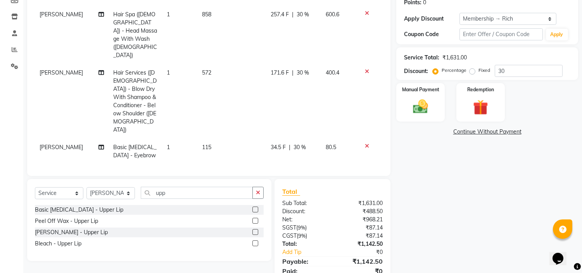
click at [274, 169] on span "25 F" at bounding box center [276, 173] width 11 height 8
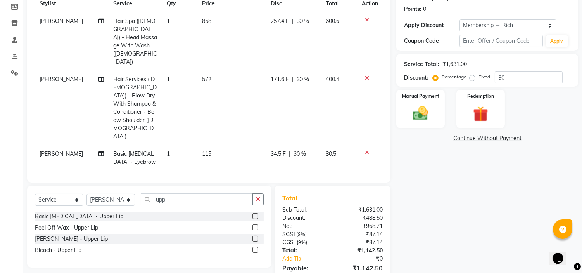
select select "61438"
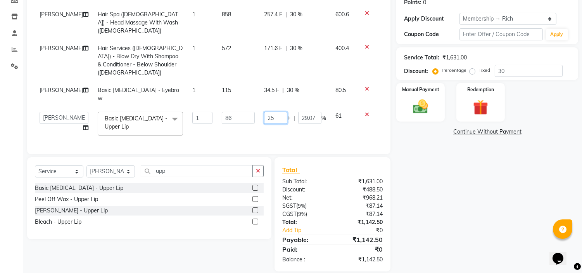
click at [277, 111] on td "25 F | 29.07 %" at bounding box center [295, 123] width 71 height 33
type input "26"
click at [410, 176] on div "Name: [PERSON_NAME] Membership: end on [DATE] Total Visits: 19 Card on file: 0 …" at bounding box center [490, 103] width 188 height 335
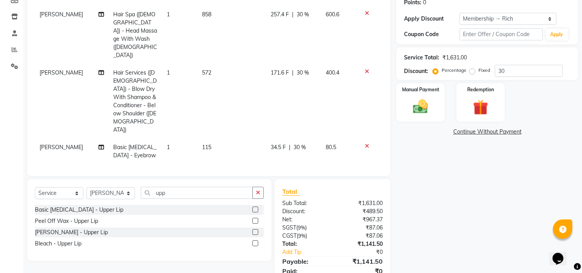
click at [276, 143] on span "34.5 F" at bounding box center [278, 147] width 15 height 8
select select "61438"
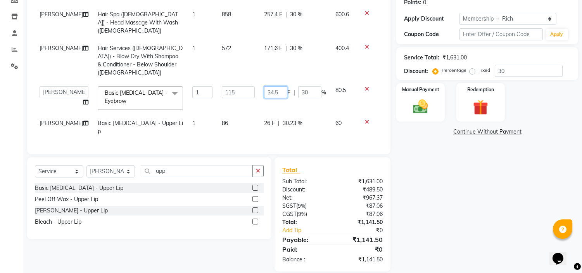
click at [277, 86] on input "34.5" at bounding box center [275, 92] width 23 height 12
type input "35"
click at [399, 160] on div "Name: [PERSON_NAME] Membership: end on [DATE] Total Visits: 19 Card on file: 0 …" at bounding box center [490, 103] width 188 height 335
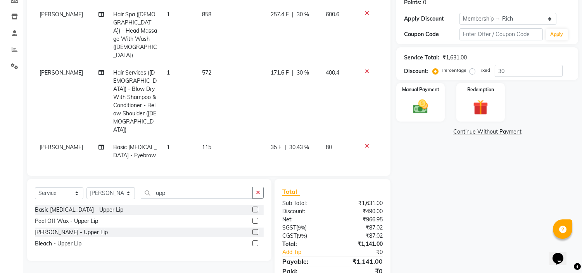
click at [278, 69] on span "171.6 F" at bounding box center [280, 73] width 18 height 8
select select "39151"
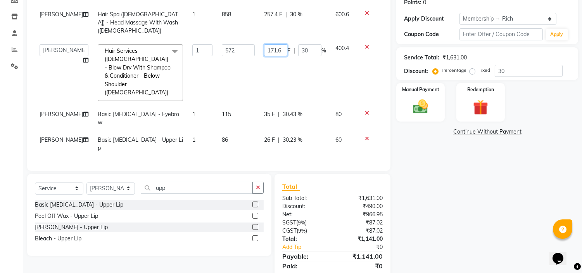
click at [279, 44] on input "171.6" at bounding box center [275, 50] width 23 height 12
type input "170"
click at [461, 194] on div "Name: [PERSON_NAME] Membership: end on [DATE] Total Visits: 19 Card on file: 0 …" at bounding box center [490, 112] width 188 height 352
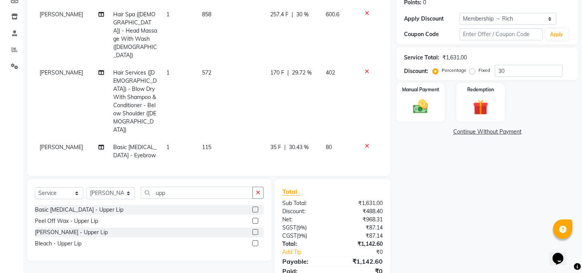
click at [272, 69] on span "170 F" at bounding box center [278, 73] width 14 height 8
select select "39151"
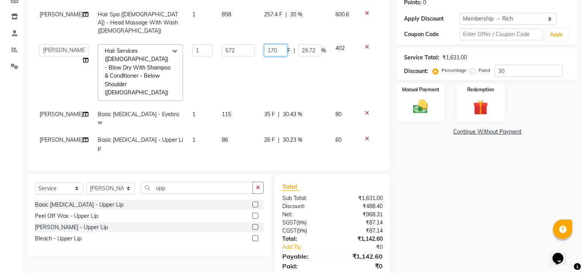
click at [277, 44] on input "170" at bounding box center [275, 50] width 23 height 12
type input "171"
click at [437, 198] on div "Name: [PERSON_NAME] Membership: end on [DATE] Total Visits: 19 Card on file: 0 …" at bounding box center [490, 112] width 188 height 352
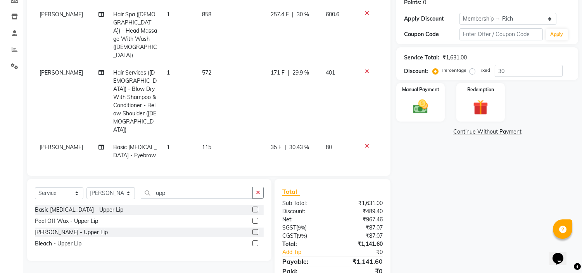
click at [272, 69] on span "171 F" at bounding box center [278, 73] width 14 height 8
select select "39151"
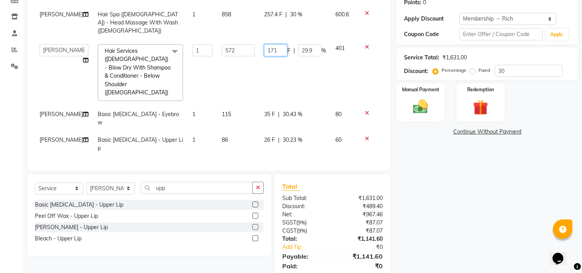
click at [274, 44] on input "171" at bounding box center [275, 50] width 23 height 12
type input "172"
click at [433, 216] on div "Name: [PERSON_NAME] Membership: end on [DATE] Total Visits: 19 Card on file: 0 …" at bounding box center [490, 112] width 188 height 352
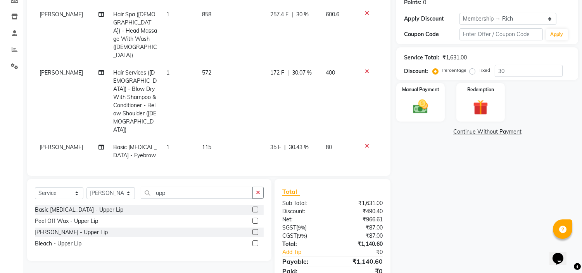
scroll to position [79, 0]
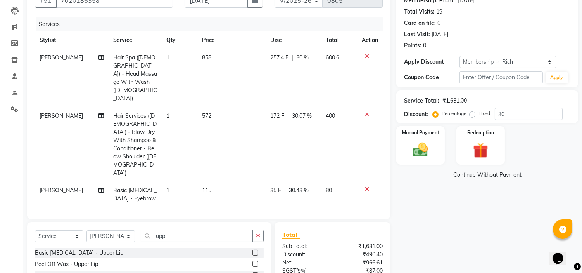
click at [278, 56] on span "257.4 F" at bounding box center [280, 58] width 18 height 8
select select "61438"
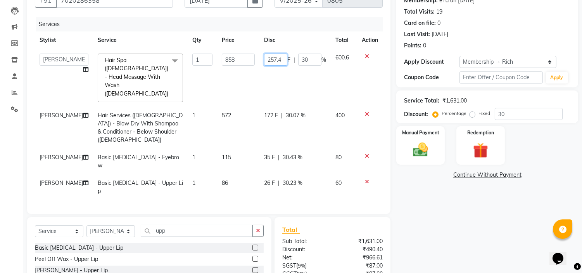
click at [278, 56] on input "257.4" at bounding box center [275, 60] width 23 height 12
type input "257"
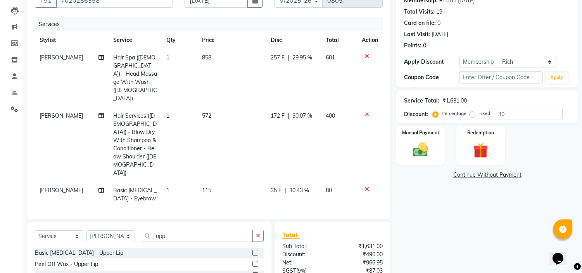
click at [501, 239] on div "Name: [PERSON_NAME] Membership: end on [DATE] Total Visits: 19 Card on file: 0 …" at bounding box center [490, 157] width 188 height 357
click at [274, 55] on span "257 F" at bounding box center [278, 58] width 14 height 8
select select "61438"
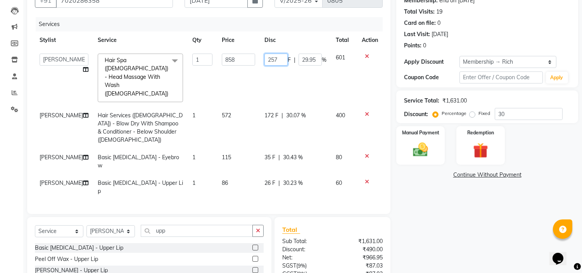
click at [274, 55] on input "257" at bounding box center [276, 60] width 23 height 12
click at [282, 59] on input "257" at bounding box center [276, 60] width 23 height 12
type input "258"
click at [429, 216] on div "Name: [PERSON_NAME] Membership: end on [DATE] Total Visits: 19 Card on file: 0 …" at bounding box center [490, 155] width 188 height 352
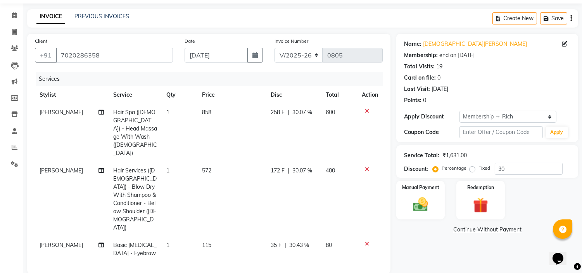
scroll to position [154, 0]
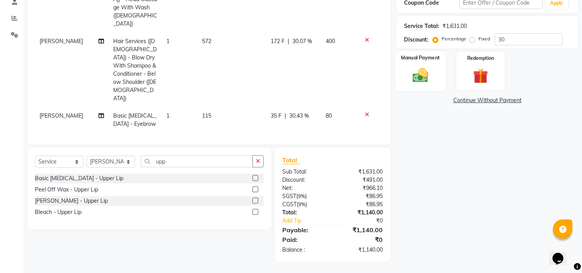
click at [410, 73] on img at bounding box center [421, 75] width 26 height 18
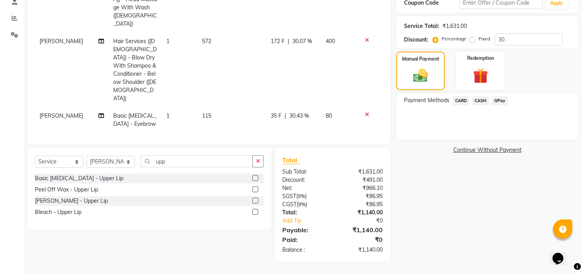
click at [503, 99] on span "GPay" at bounding box center [500, 100] width 16 height 9
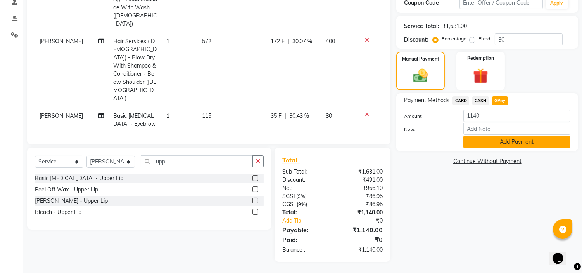
click at [511, 144] on button "Add Payment" at bounding box center [517, 142] width 107 height 12
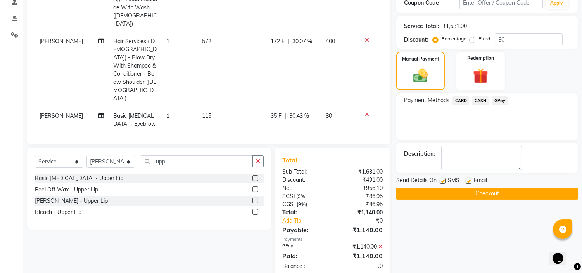
click at [471, 189] on button "Checkout" at bounding box center [487, 193] width 182 height 12
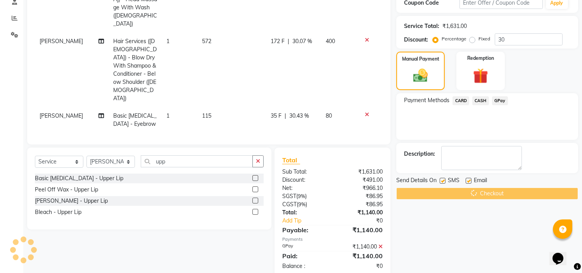
scroll to position [24, 0]
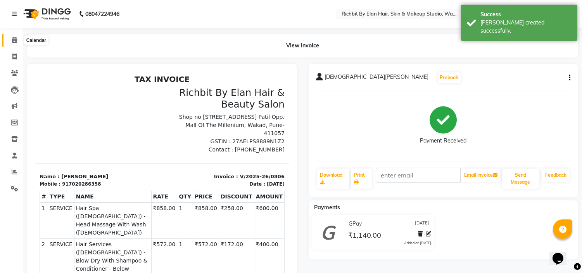
click at [14, 38] on icon at bounding box center [14, 40] width 5 height 6
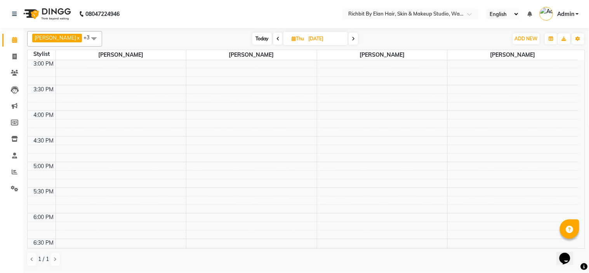
click at [259, 38] on span "Today" at bounding box center [261, 39] width 19 height 12
type input "[DATE]"
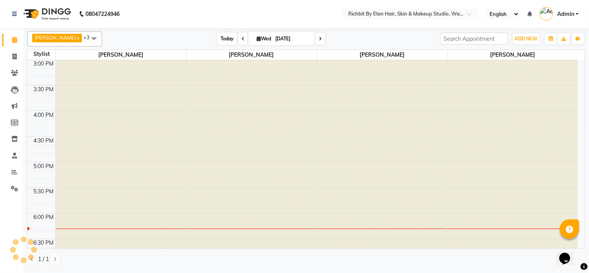
scroll to position [412, 0]
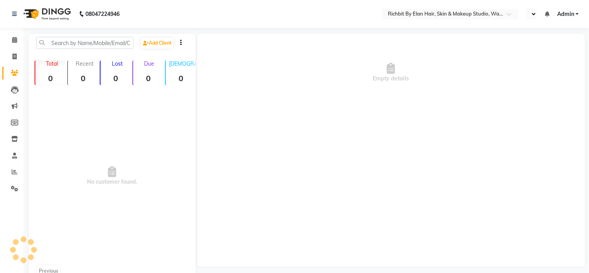
select select "en"
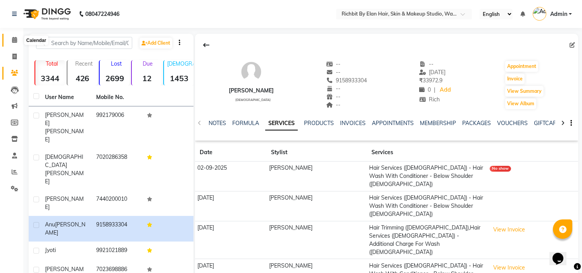
click at [15, 40] on icon at bounding box center [14, 40] width 5 height 6
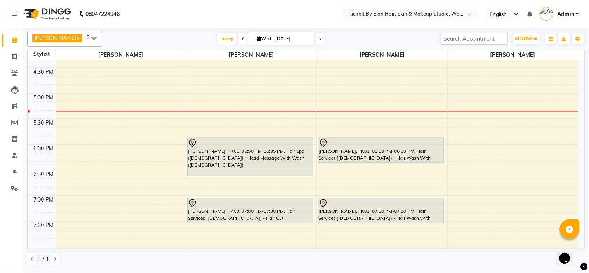
scroll to position [300, 0]
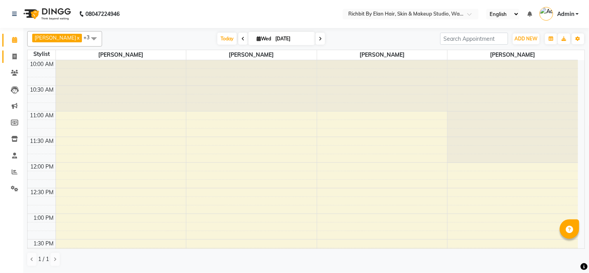
click at [16, 56] on icon at bounding box center [14, 57] width 4 height 6
select select "service"
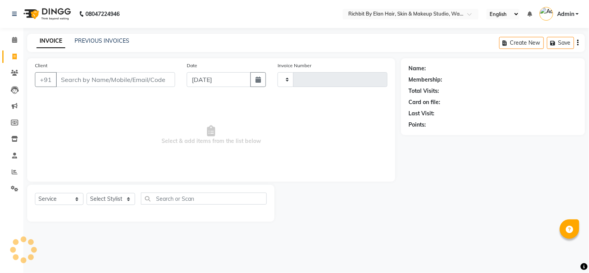
type input "0805"
select select "4114"
click at [117, 83] on input "Client" at bounding box center [115, 79] width 119 height 15
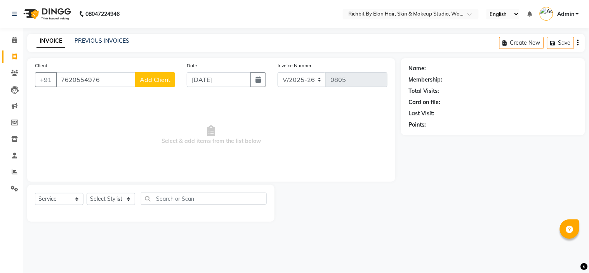
type input "7620554976"
click at [158, 76] on span "Add Client" at bounding box center [155, 80] width 31 height 8
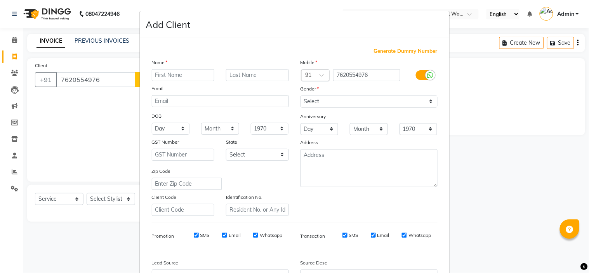
click at [188, 71] on input "text" at bounding box center [183, 75] width 63 height 12
type input "Kunal"
click at [353, 100] on select "Select Male Female Other Prefer Not To Say" at bounding box center [368, 101] width 137 height 12
select select "male"
click at [300, 95] on select "Select Male Female Other Prefer Not To Say" at bounding box center [368, 101] width 137 height 12
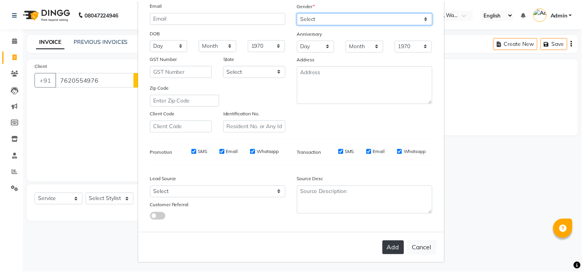
scroll to position [86, 0]
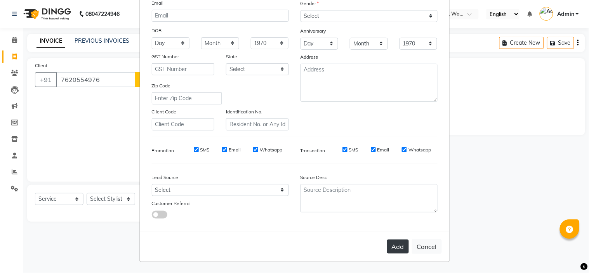
click at [392, 249] on button "Add" at bounding box center [398, 246] width 22 height 14
select select
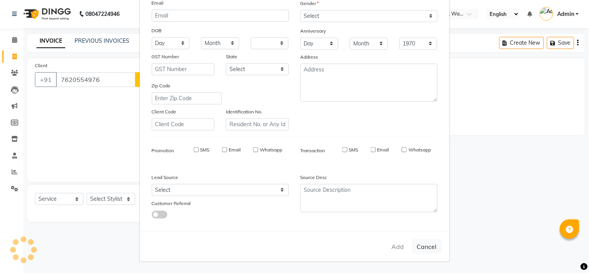
select select
checkbox input "false"
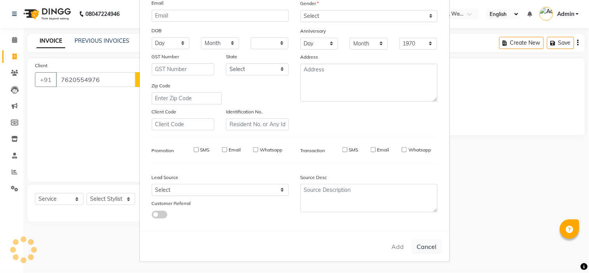
checkbox input "false"
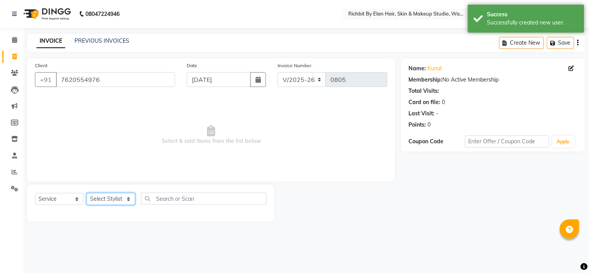
click at [110, 199] on select "Select Stylist [PERSON_NAME] [PERSON_NAME] [PERSON_NAME] [PERSON_NAME] [PERSON_…" at bounding box center [111, 199] width 48 height 12
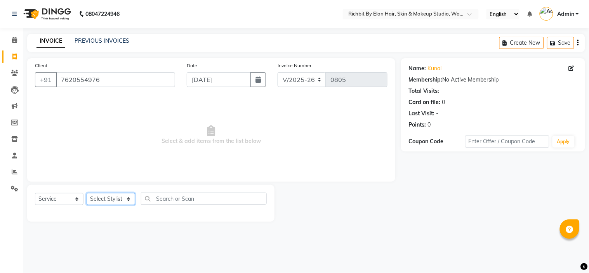
select select "39151"
click at [87, 193] on select "Select Stylist [PERSON_NAME] [PERSON_NAME] [PERSON_NAME] [PERSON_NAME] [PERSON_…" at bounding box center [111, 199] width 48 height 12
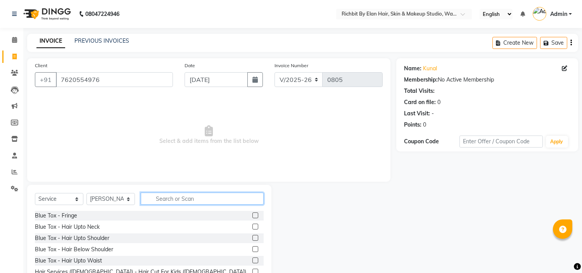
click at [170, 198] on input "text" at bounding box center [202, 198] width 123 height 12
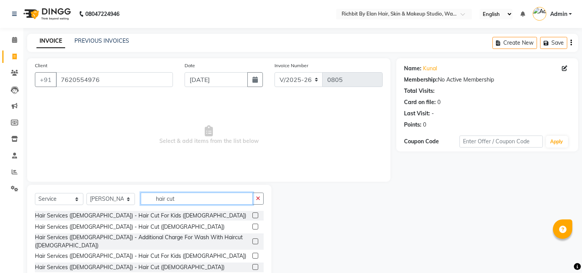
type input "hair cut"
click at [254, 226] on label at bounding box center [256, 226] width 6 height 6
click at [254, 226] on input "checkbox" at bounding box center [255, 226] width 5 height 5
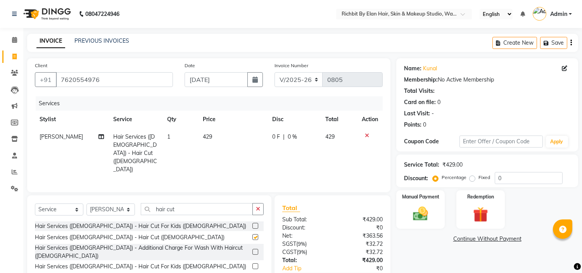
checkbox input "false"
click at [209, 203] on input "hair cut" at bounding box center [197, 209] width 112 height 12
type input "h"
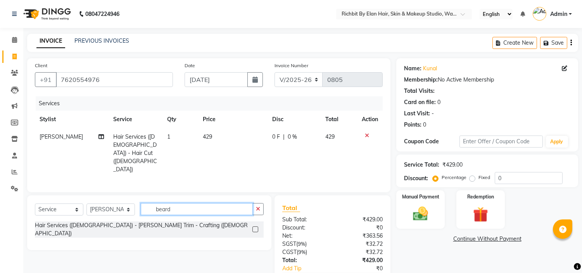
type input "beard"
click at [254, 226] on label at bounding box center [256, 229] width 6 height 6
click at [254, 227] on input "checkbox" at bounding box center [255, 229] width 5 height 5
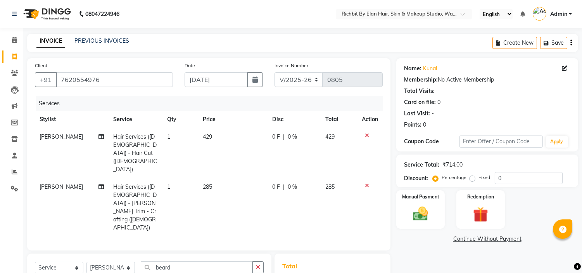
checkbox input "false"
click at [522, 179] on input "0" at bounding box center [529, 178] width 68 height 12
type input "030"
click at [280, 135] on span "128.7 F" at bounding box center [280, 137] width 18 height 8
select select "39151"
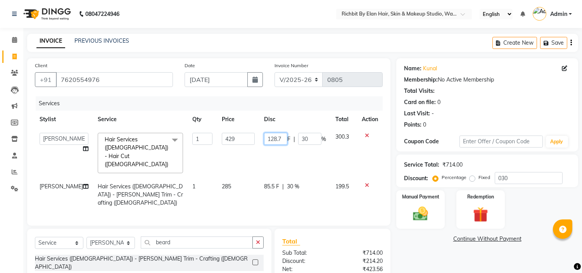
click at [284, 139] on input "128.7" at bounding box center [275, 139] width 23 height 12
type input "128"
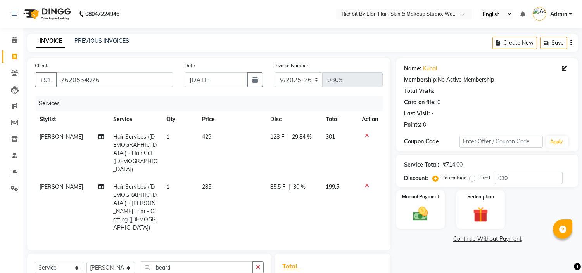
click at [273, 183] on span "85.5 F" at bounding box center [278, 187] width 15 height 8
select select "39151"
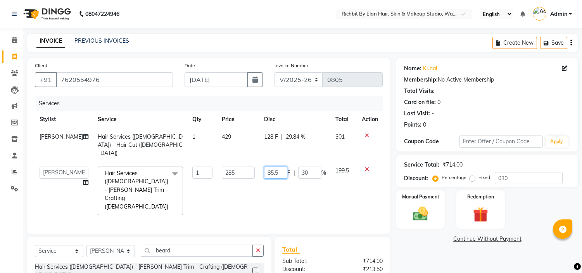
click at [280, 166] on input "85.5" at bounding box center [275, 172] width 23 height 12
type input "85"
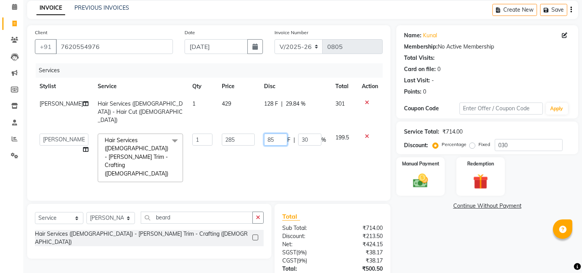
scroll to position [71, 0]
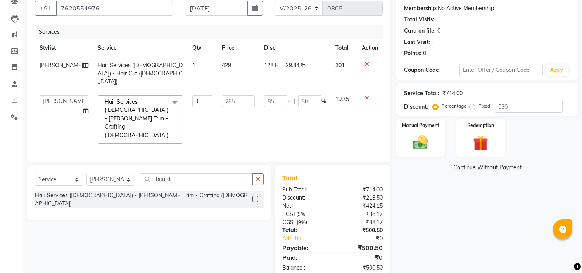
click at [439, 226] on div "Name: Kunal Membership: No Active Membership Total Visits: Card on file: 0 Last…" at bounding box center [490, 133] width 188 height 293
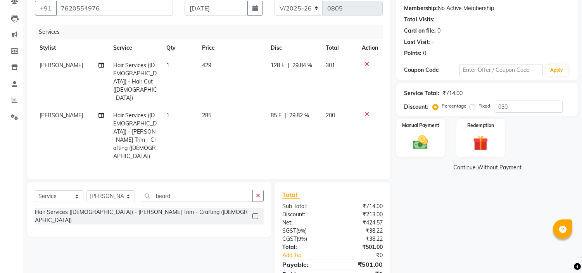
click at [280, 66] on span "128 F" at bounding box center [278, 65] width 14 height 8
select select "39151"
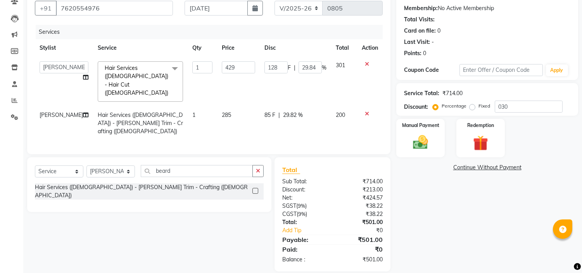
scroll to position [63, 0]
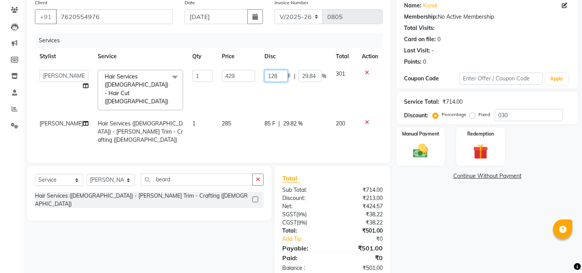
click at [281, 72] on input "128" at bounding box center [276, 76] width 23 height 12
type input "129"
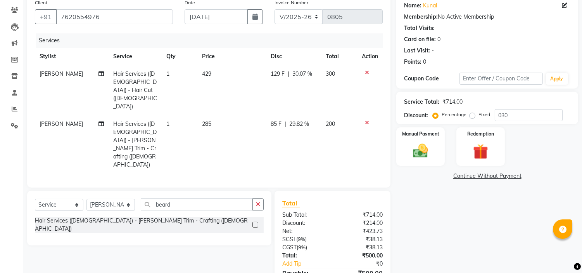
click at [440, 219] on div "Name: Kunal Membership: No Active Membership Total Visits: Card on file: 0 Last…" at bounding box center [490, 149] width 188 height 309
click at [427, 148] on img at bounding box center [421, 151] width 26 height 18
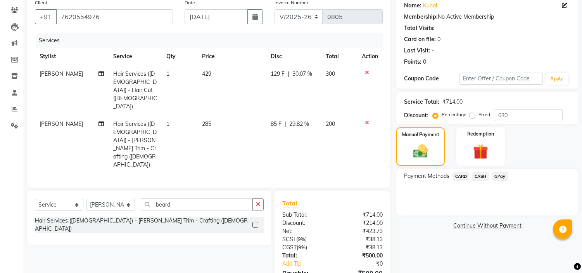
click at [499, 176] on span "GPay" at bounding box center [500, 176] width 16 height 9
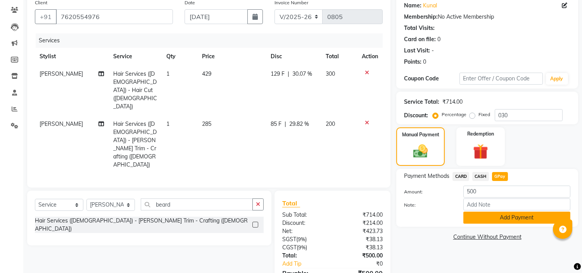
click at [504, 215] on button "Add Payment" at bounding box center [517, 217] width 107 height 12
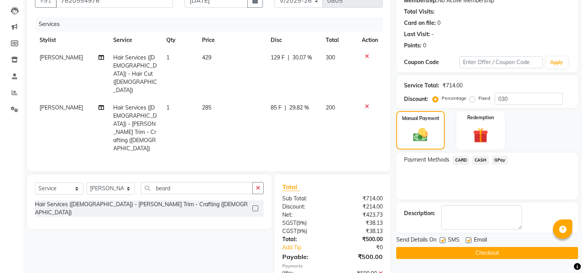
scroll to position [88, 0]
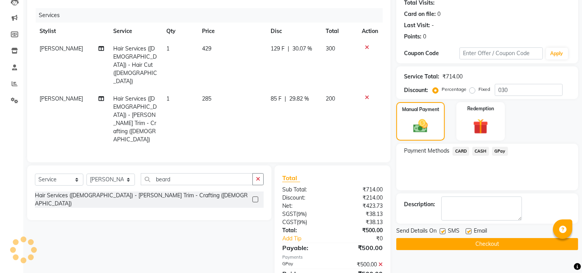
click at [505, 242] on button "Checkout" at bounding box center [487, 244] width 182 height 12
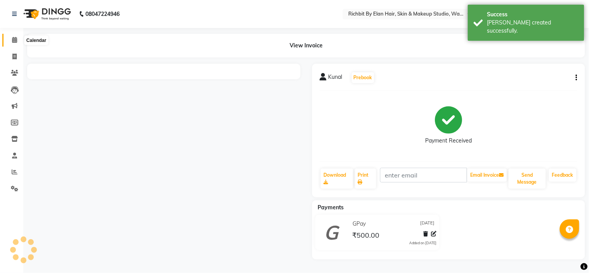
click at [13, 40] on icon at bounding box center [14, 40] width 5 height 6
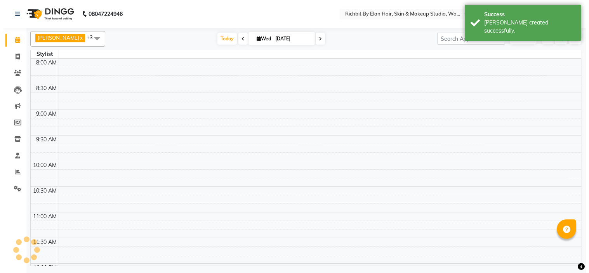
scroll to position [410, 0]
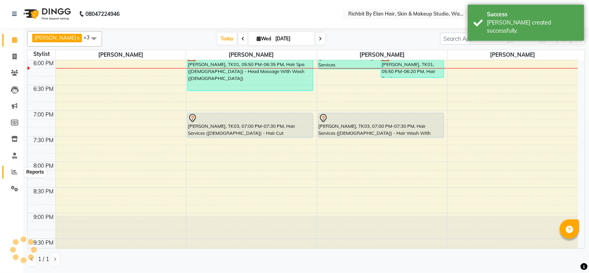
click at [14, 171] on icon at bounding box center [15, 172] width 6 height 6
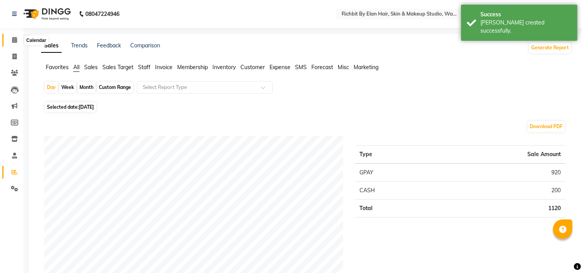
click at [15, 40] on icon at bounding box center [14, 40] width 5 height 6
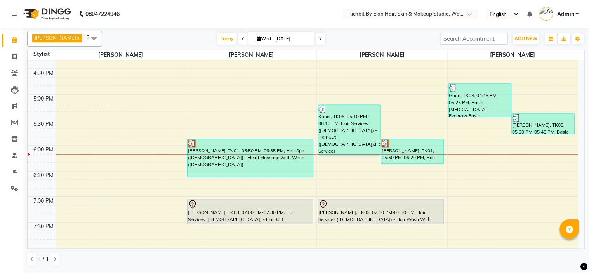
scroll to position [300, 0]
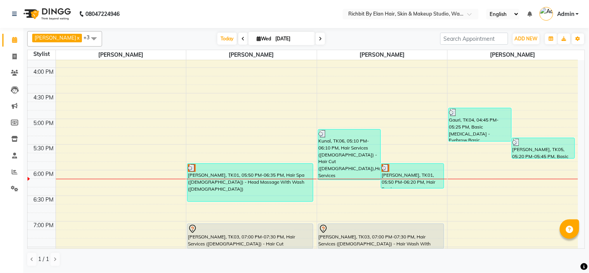
click at [319, 39] on icon at bounding box center [320, 38] width 3 height 5
type input "[DATE]"
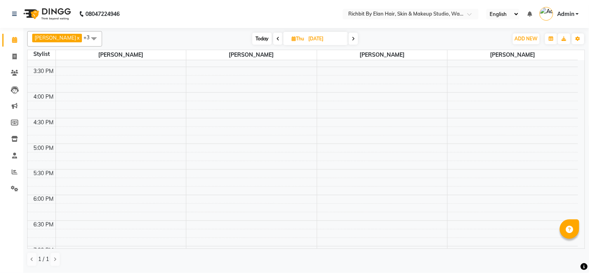
scroll to position [369, 0]
